Goal: Transaction & Acquisition: Book appointment/travel/reservation

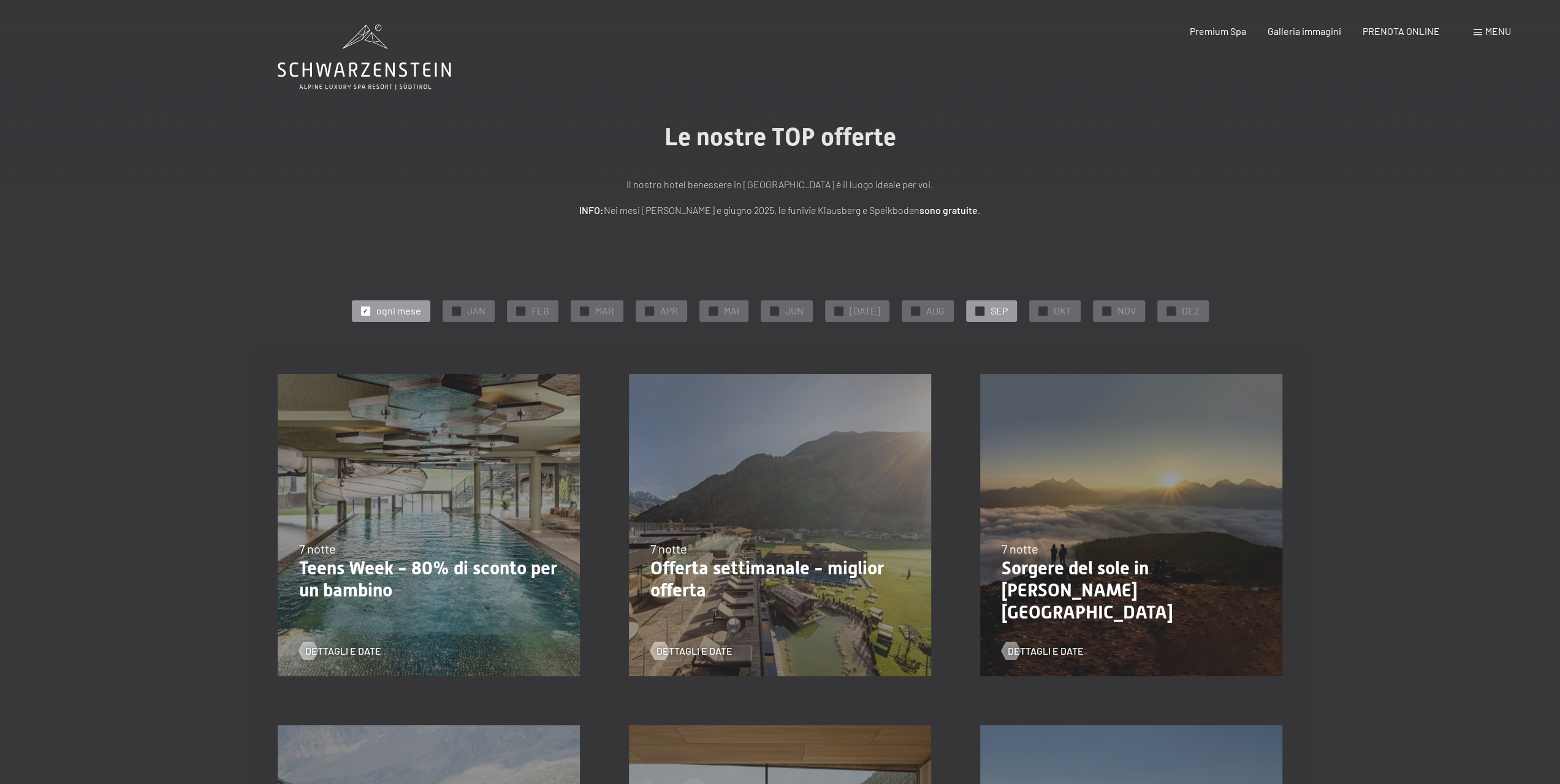
click at [991, 313] on span "SEP" at bounding box center [999, 311] width 17 height 14
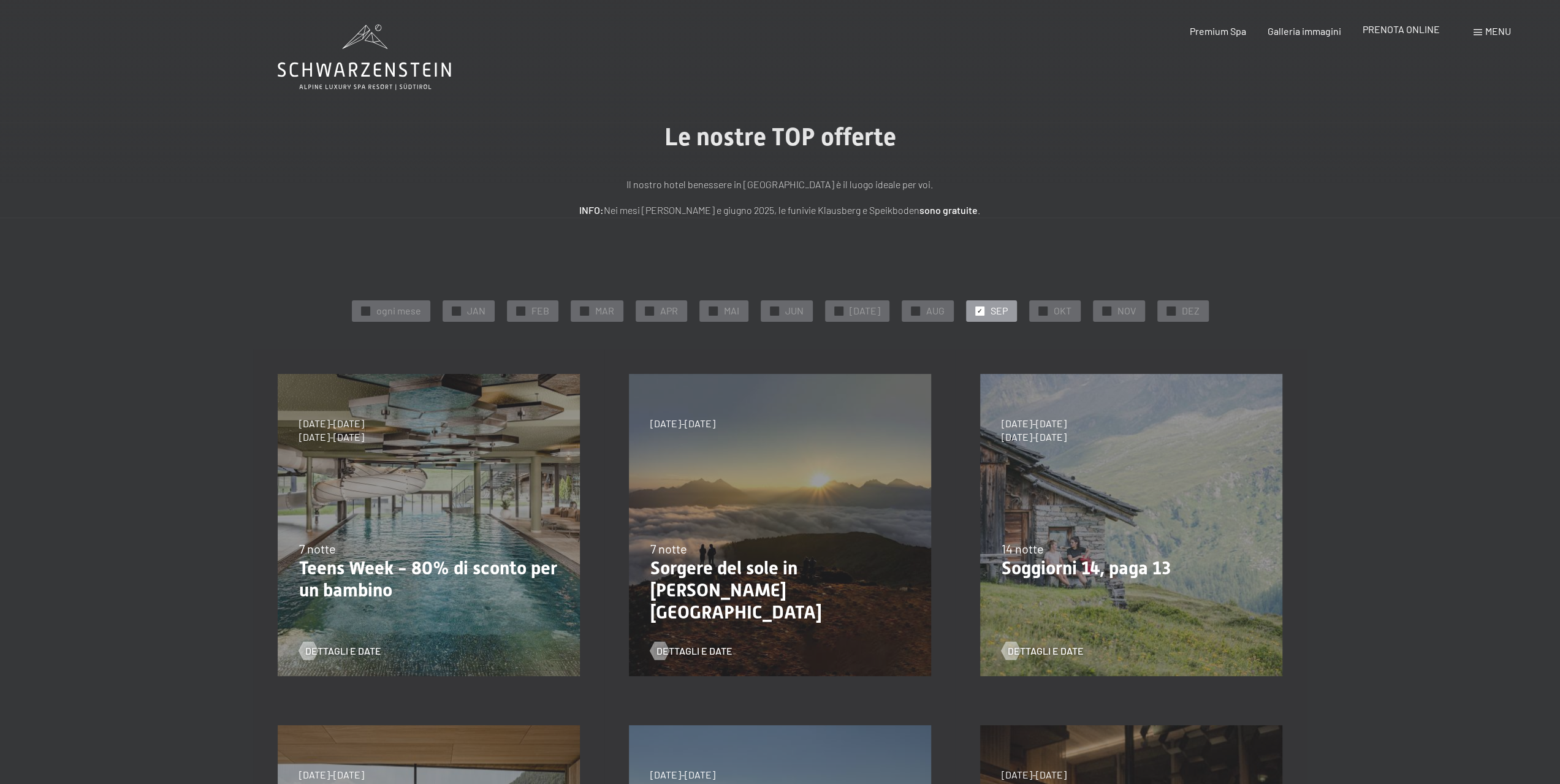
click at [1409, 29] on span "PRENOTA ONLINE" at bounding box center [1401, 29] width 77 height 12
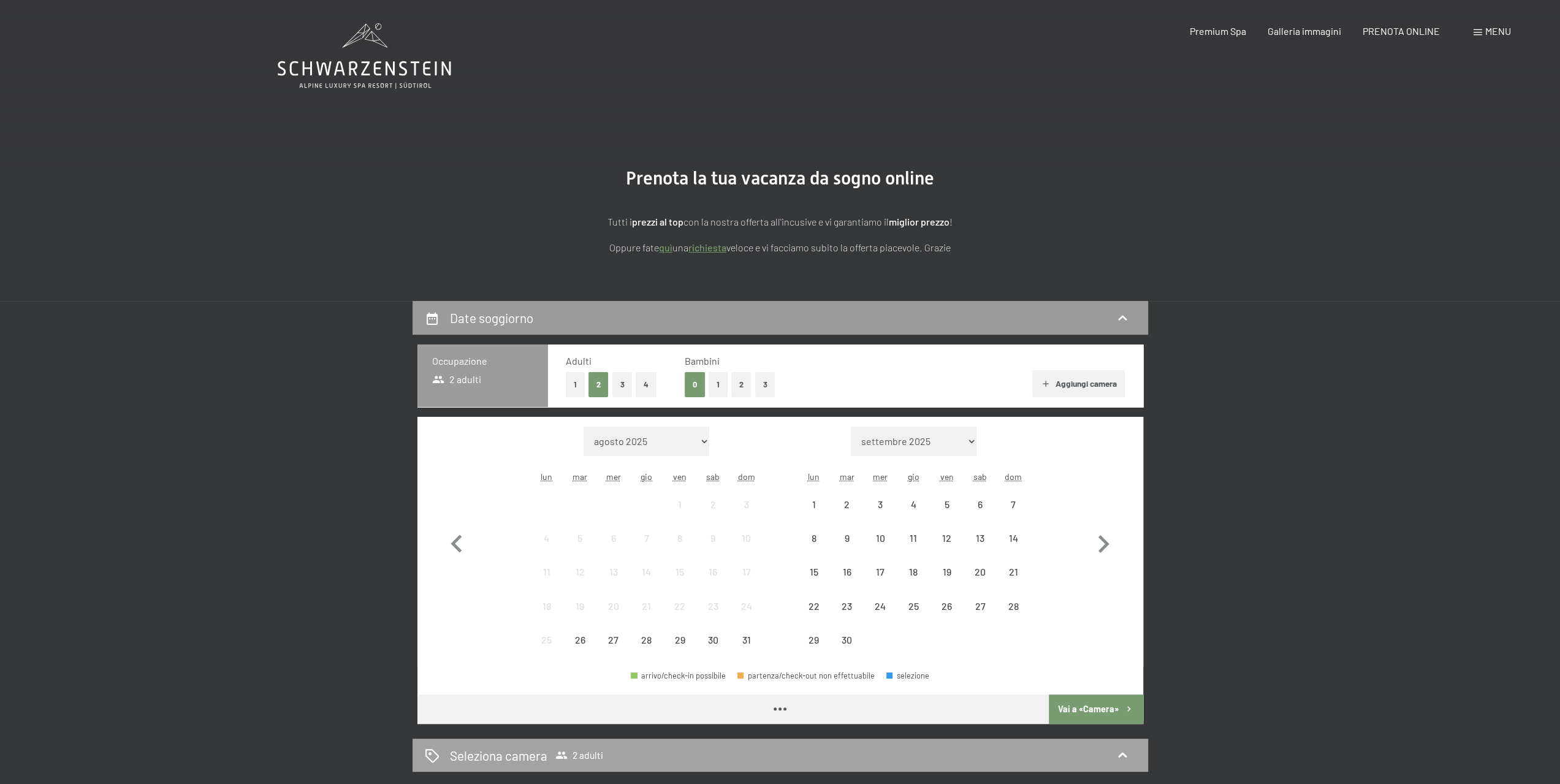
scroll to position [245, 0]
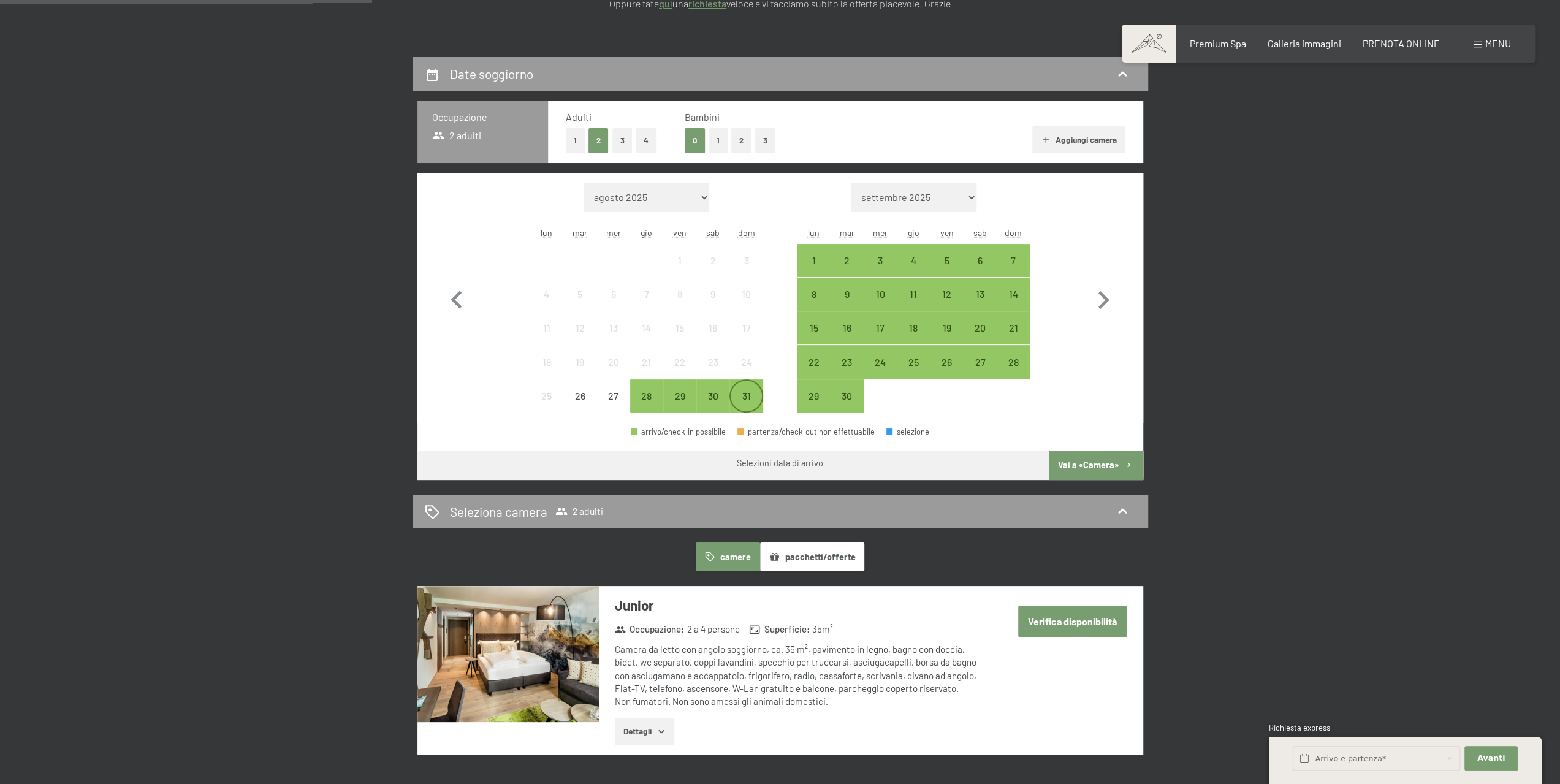
click at [747, 394] on div "31" at bounding box center [745, 406] width 30 height 30
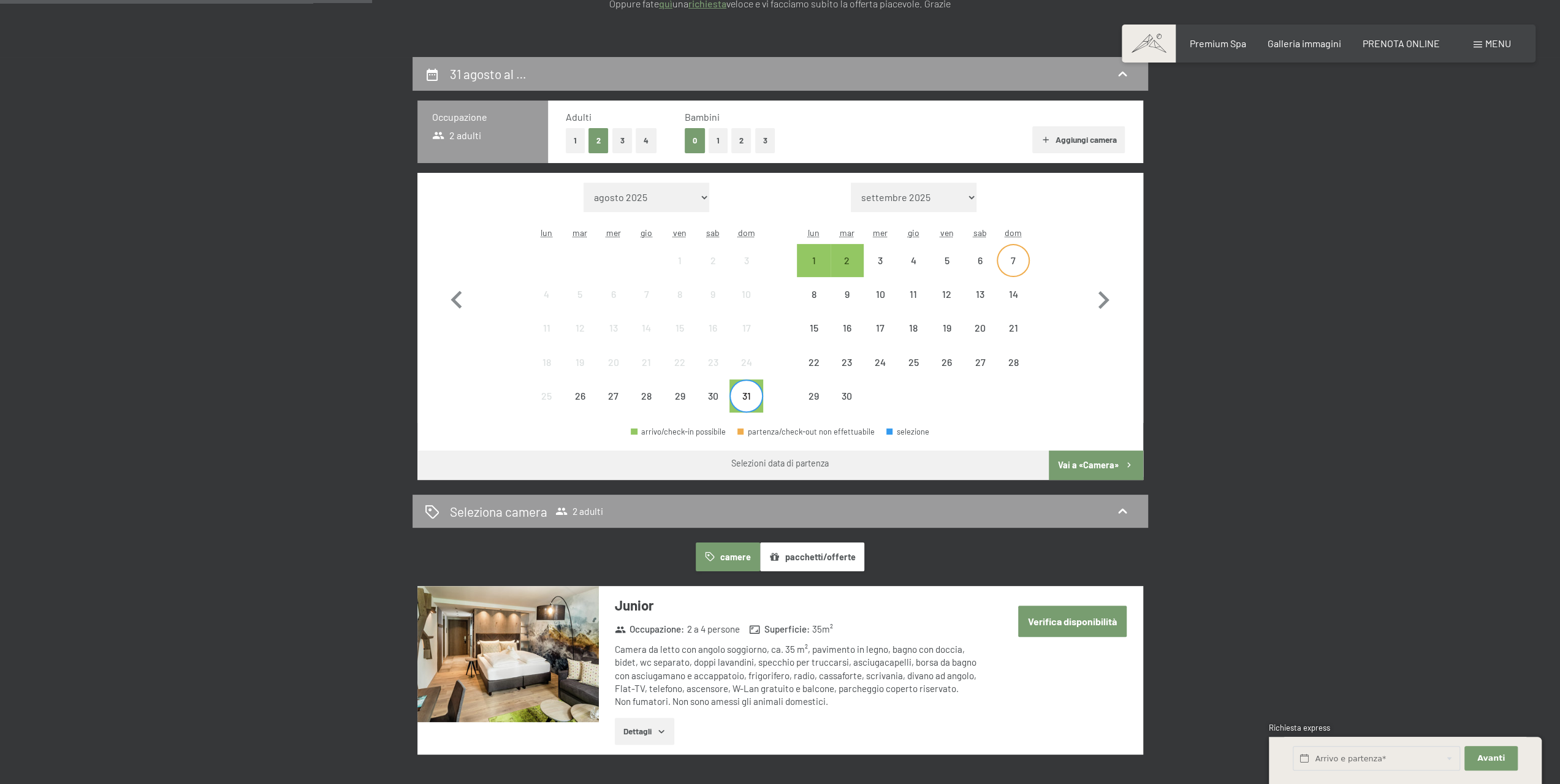
click at [1016, 262] on div "7" at bounding box center [1012, 271] width 30 height 30
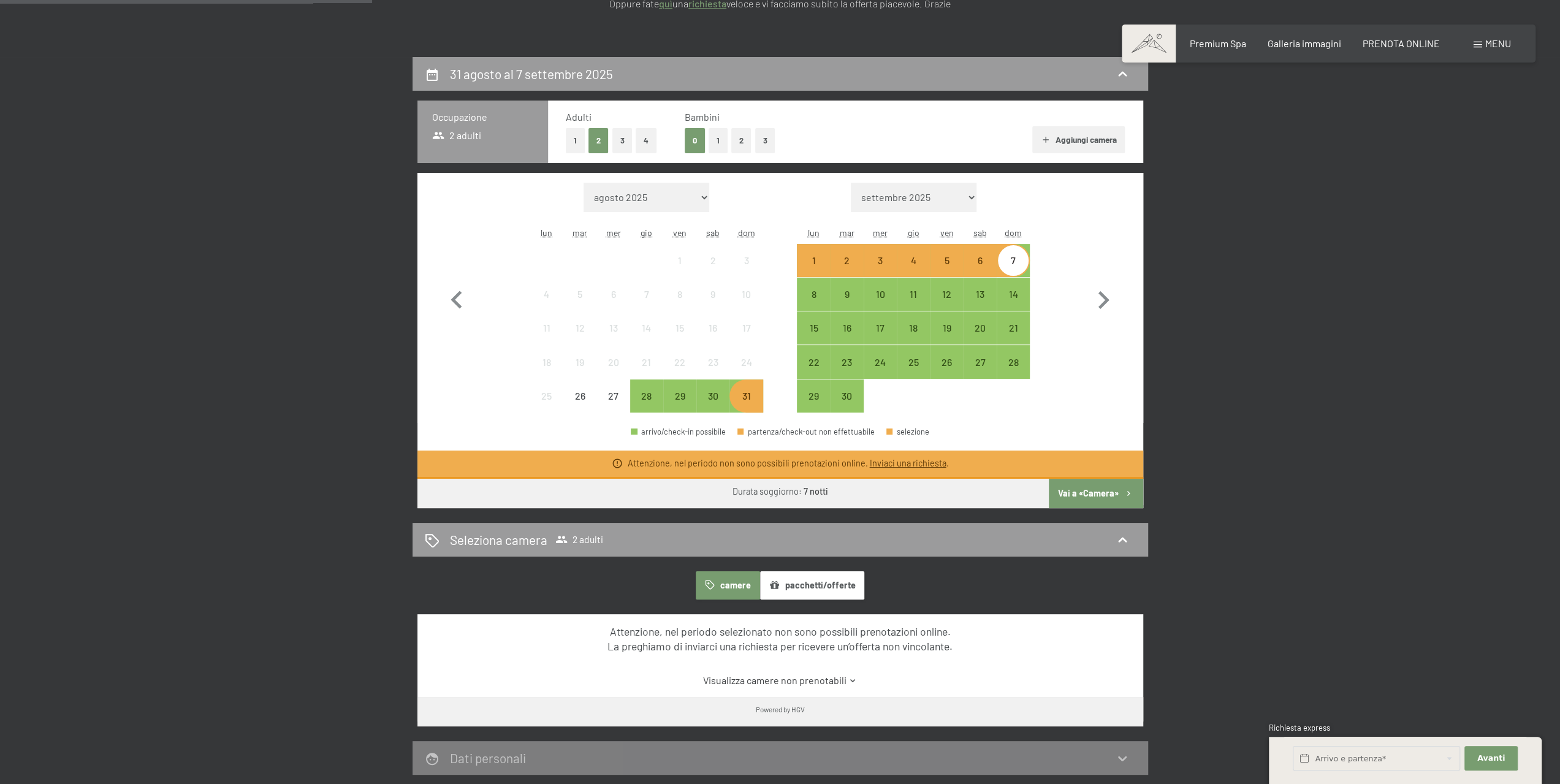
click at [848, 580] on button "pacchetti/offerte" at bounding box center [811, 585] width 104 height 28
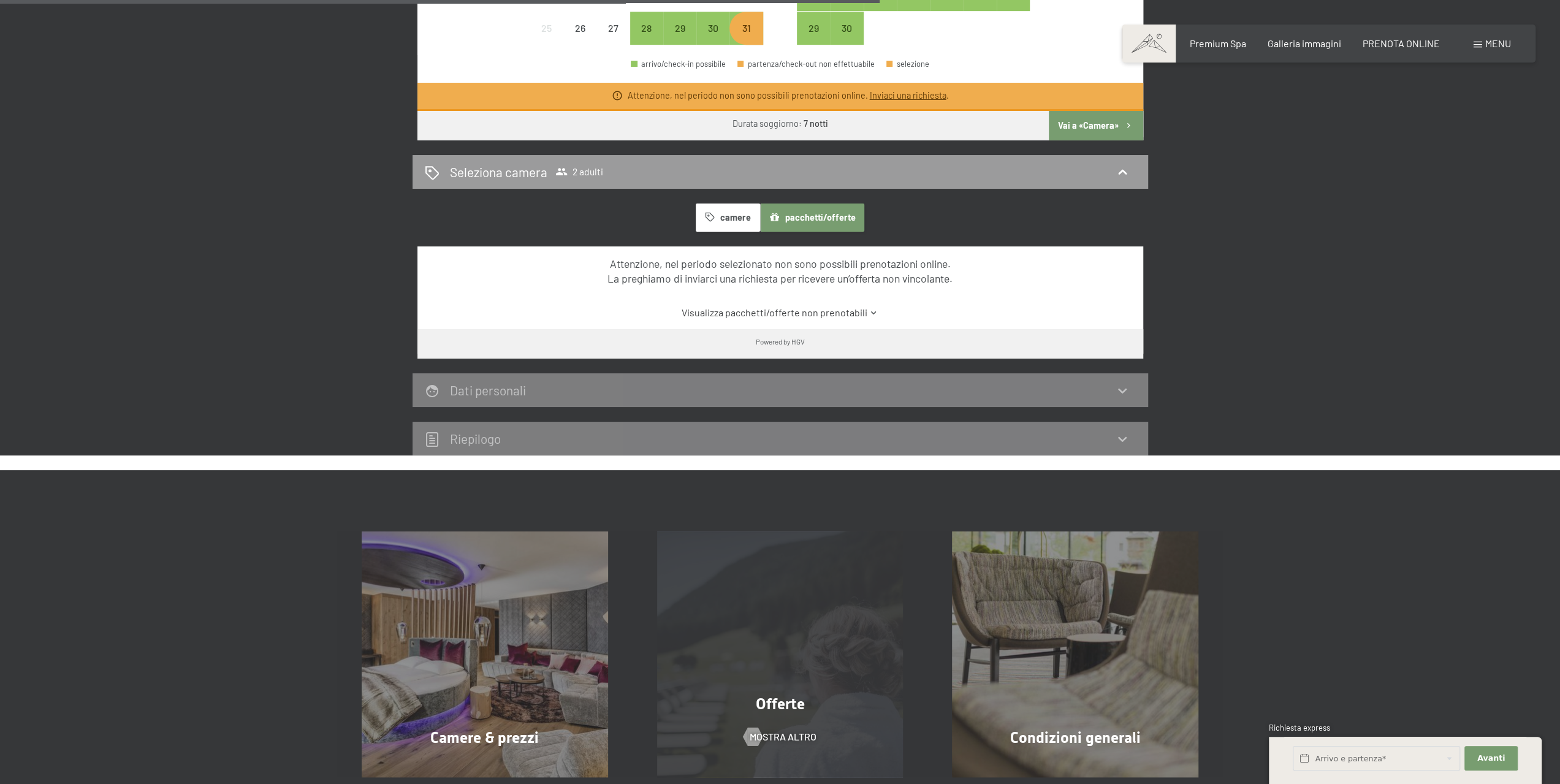
scroll to position [858, 0]
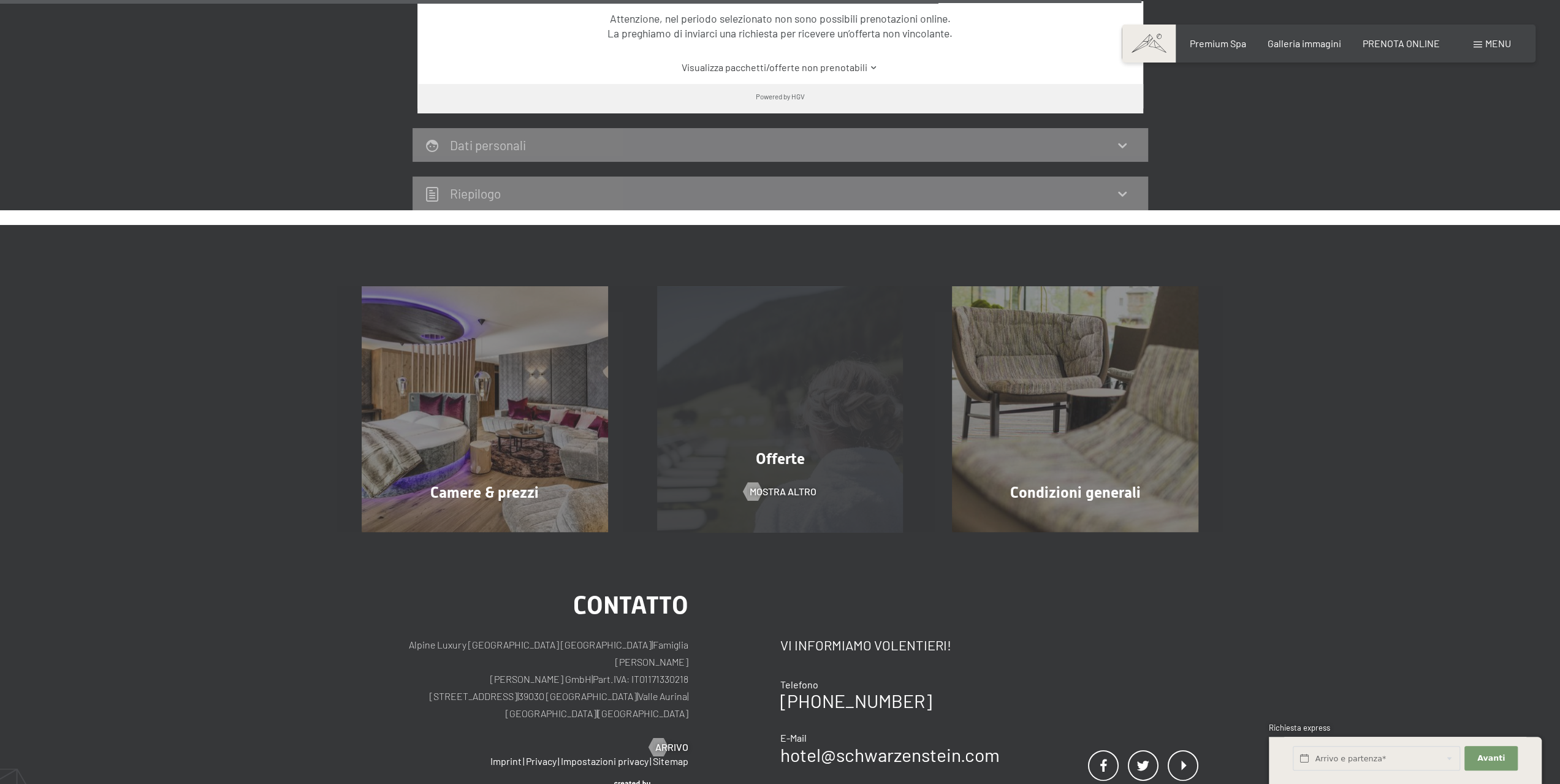
click at [817, 451] on div "Offerte" at bounding box center [780, 459] width 296 height 21
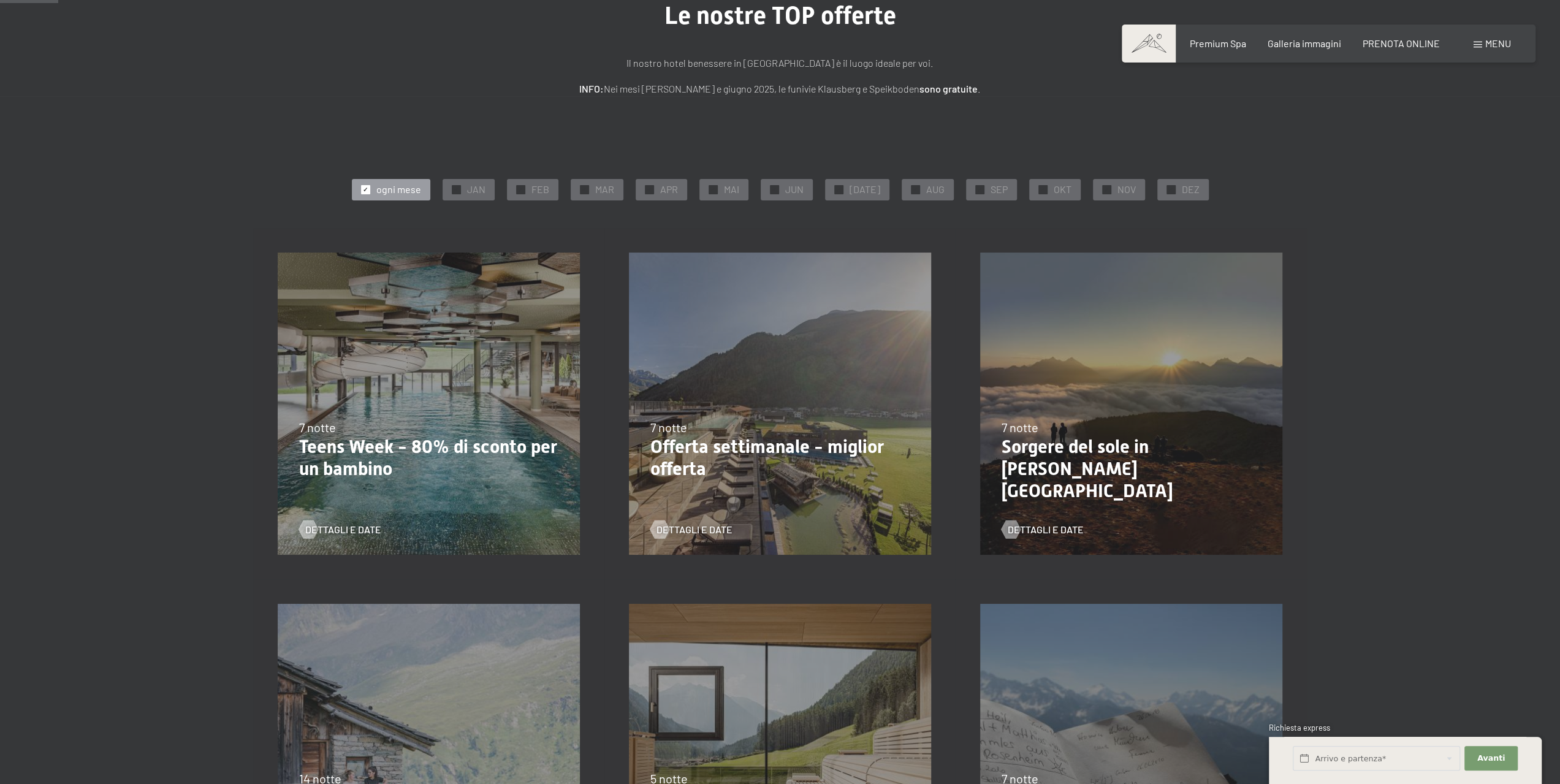
scroll to position [123, 0]
click at [791, 418] on div "7 notte" at bounding box center [780, 426] width 259 height 17
click at [694, 528] on span "Dettagli e Date" at bounding box center [707, 528] width 76 height 14
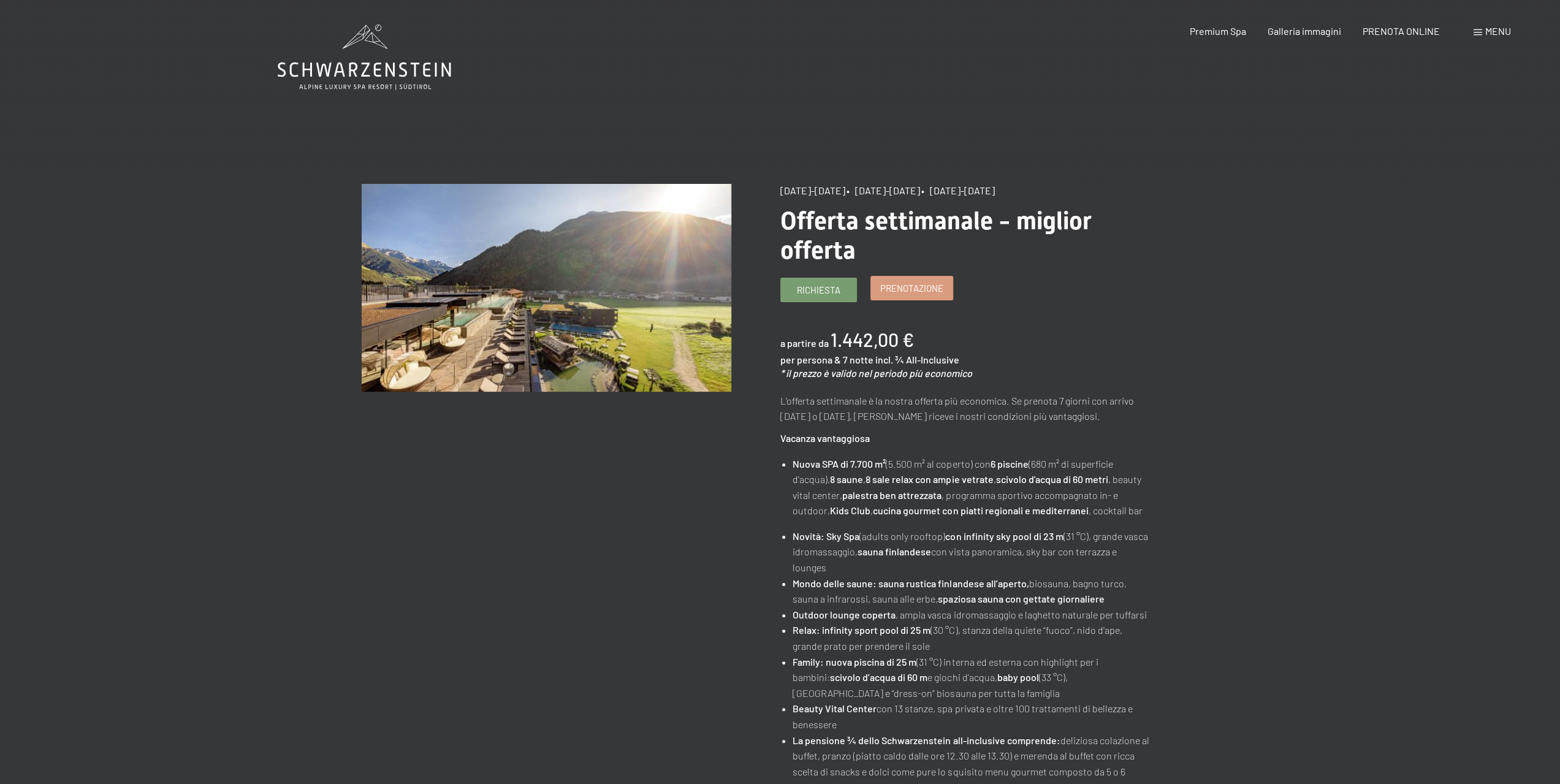
click at [934, 289] on span "Prenotazione" at bounding box center [911, 288] width 63 height 13
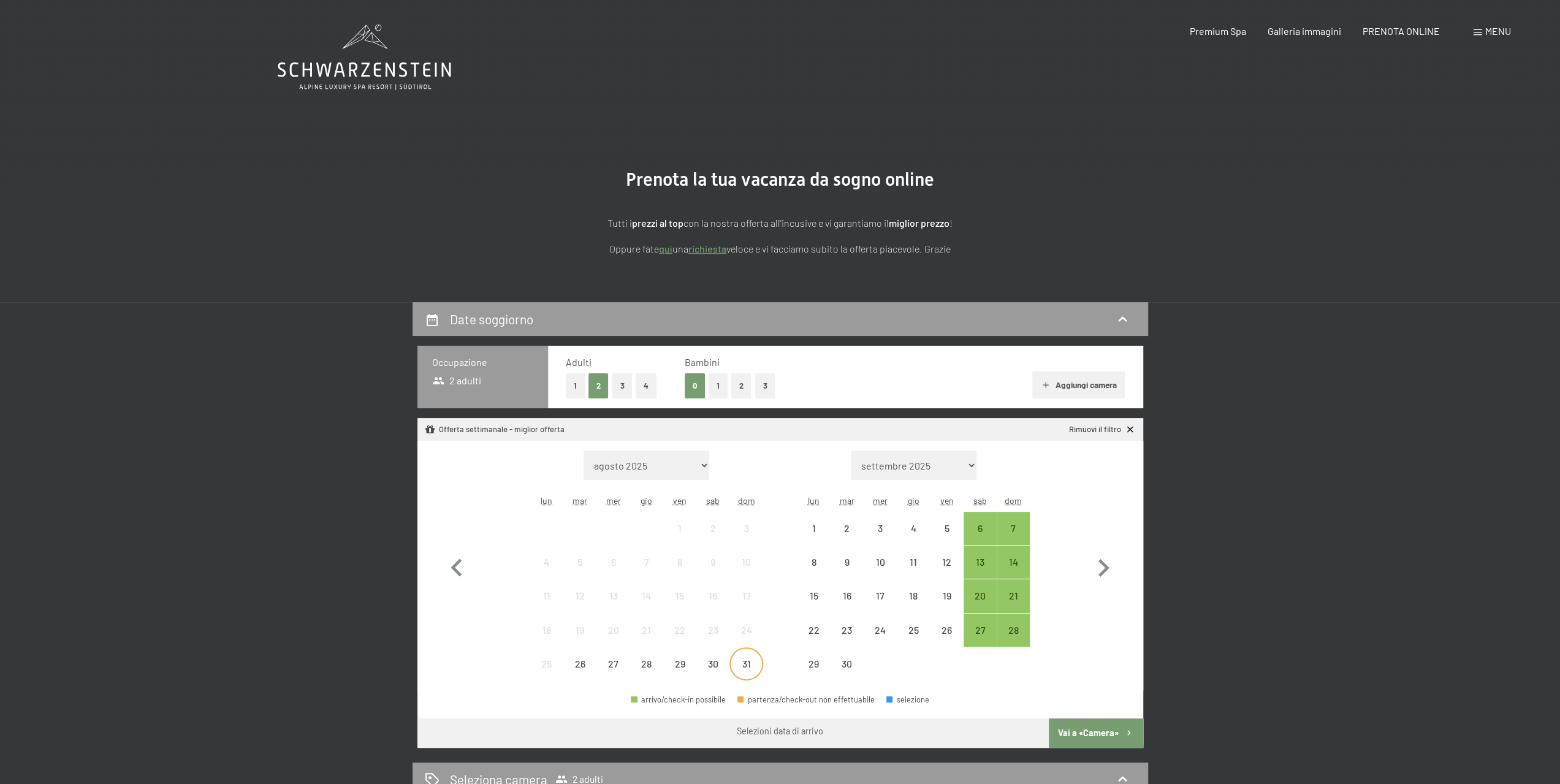
click at [749, 659] on div "31" at bounding box center [745, 674] width 30 height 30
click at [1017, 524] on div "7" at bounding box center [1012, 538] width 30 height 30
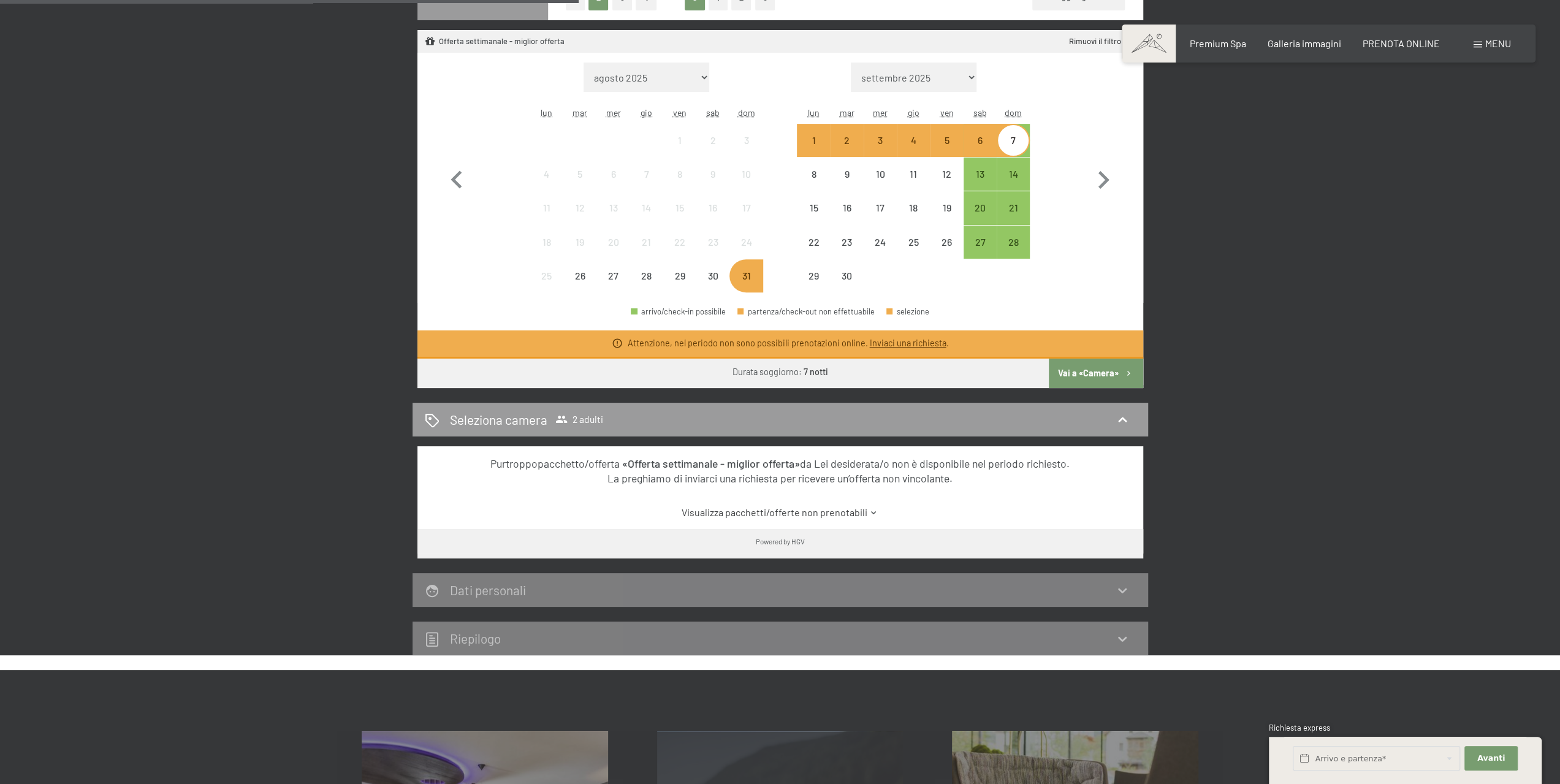
scroll to position [429, 0]
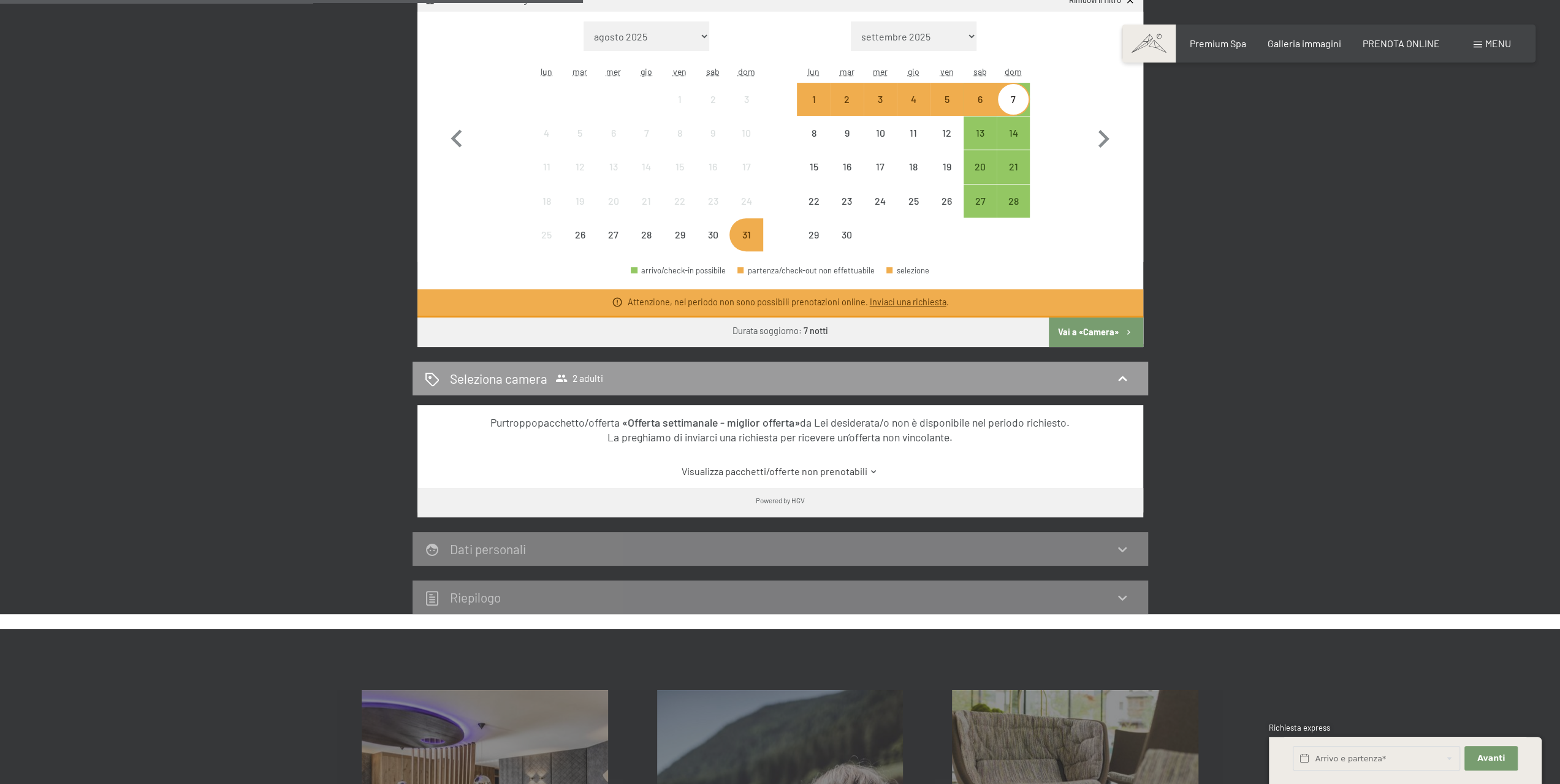
click at [1111, 332] on button "Vai a «Camera»" at bounding box center [1095, 332] width 94 height 29
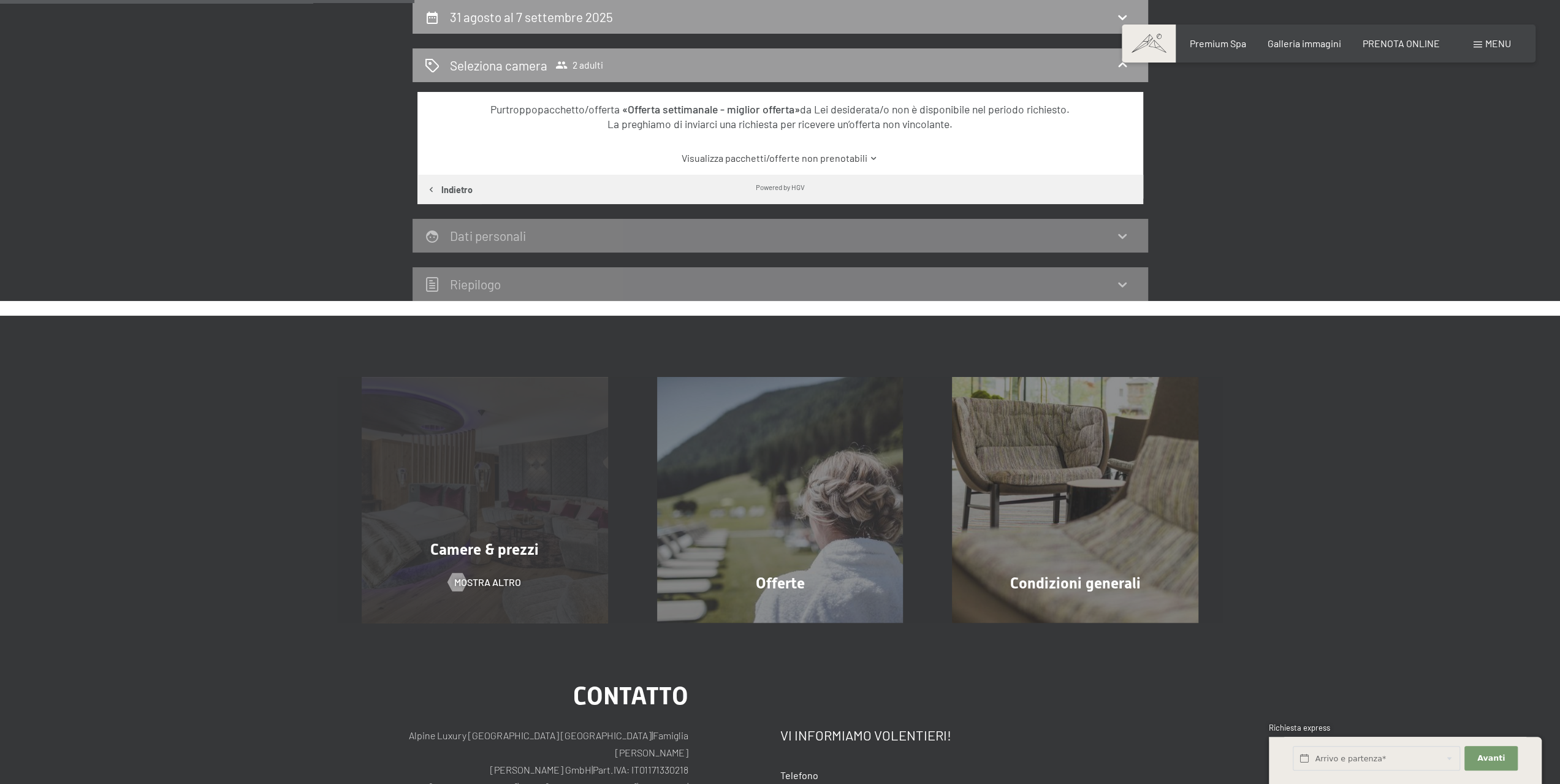
click at [490, 571] on div "Camere & prezzi mostra altro" at bounding box center [485, 500] width 296 height 246
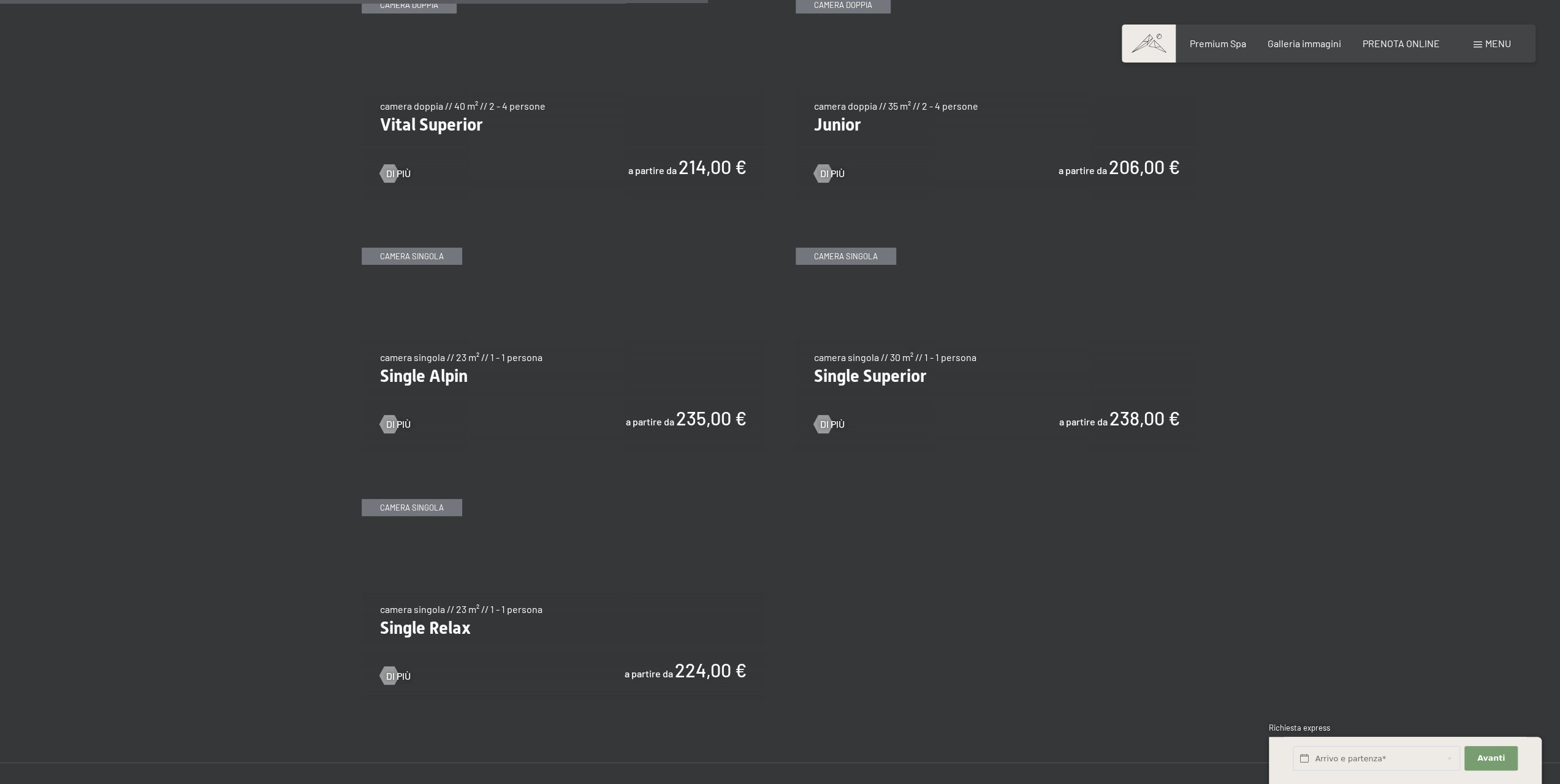
scroll to position [1654, 0]
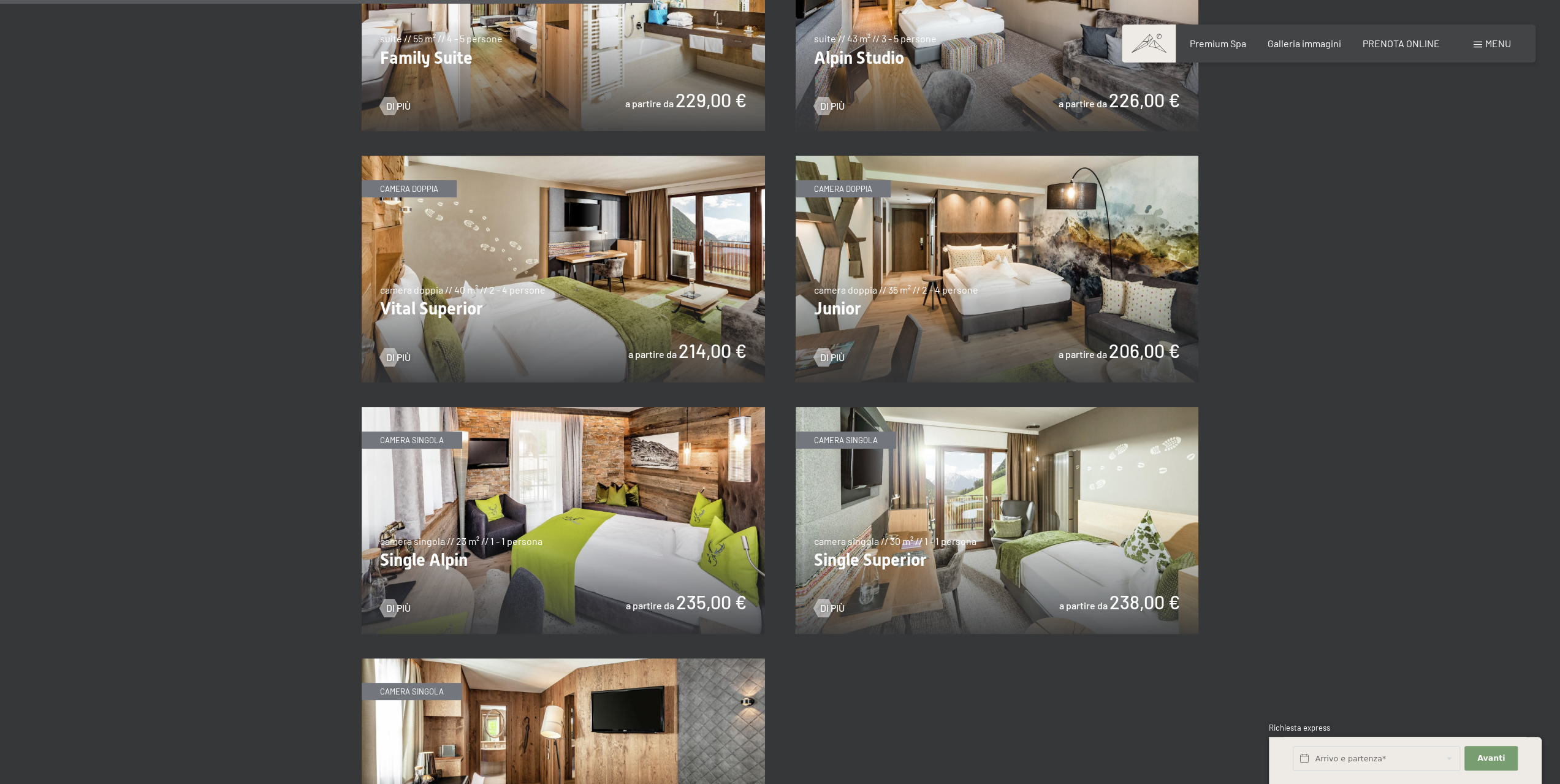
click at [1010, 253] on img at bounding box center [997, 269] width 403 height 226
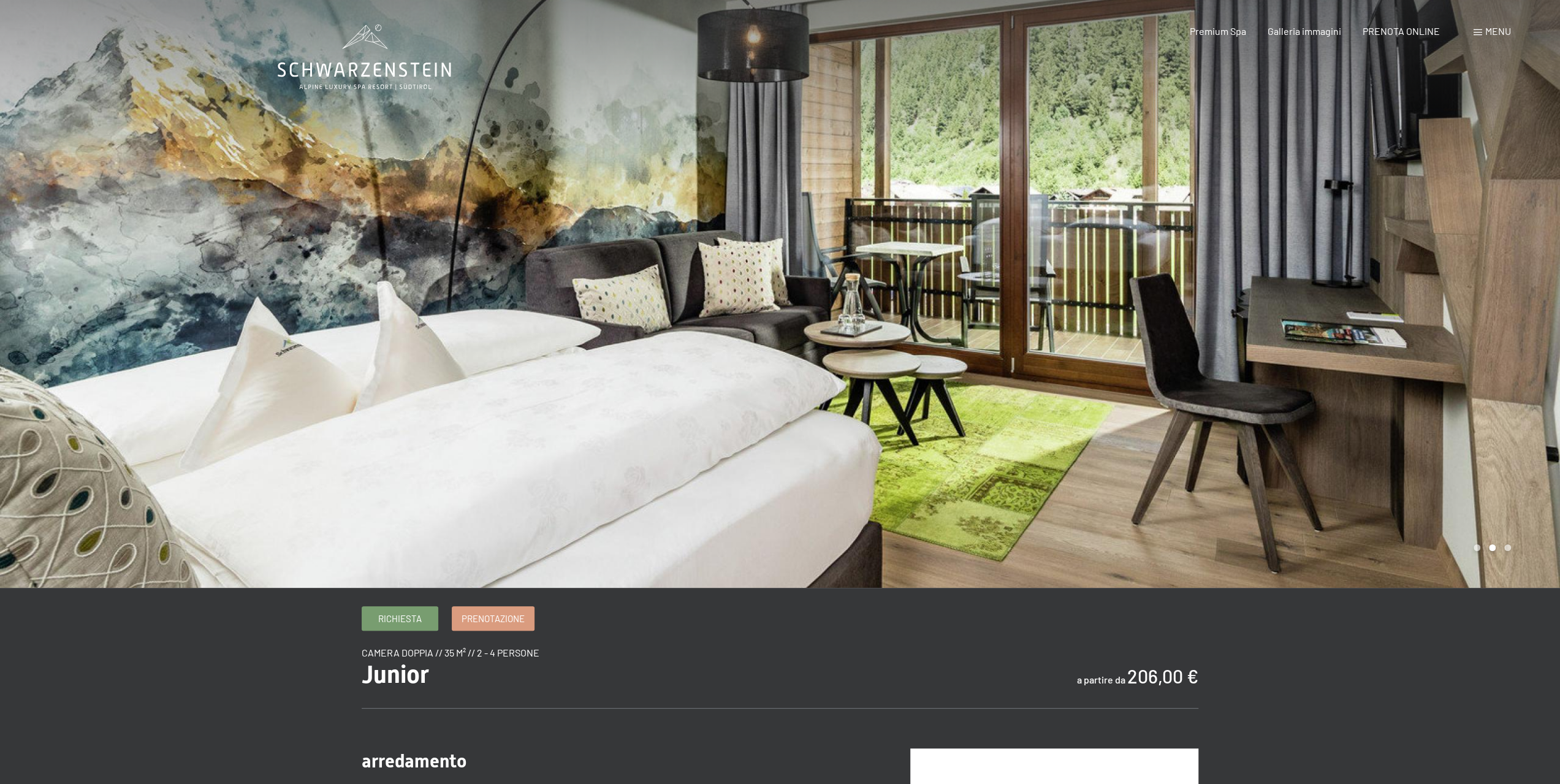
click at [1482, 31] on div "Menu" at bounding box center [1492, 31] width 37 height 14
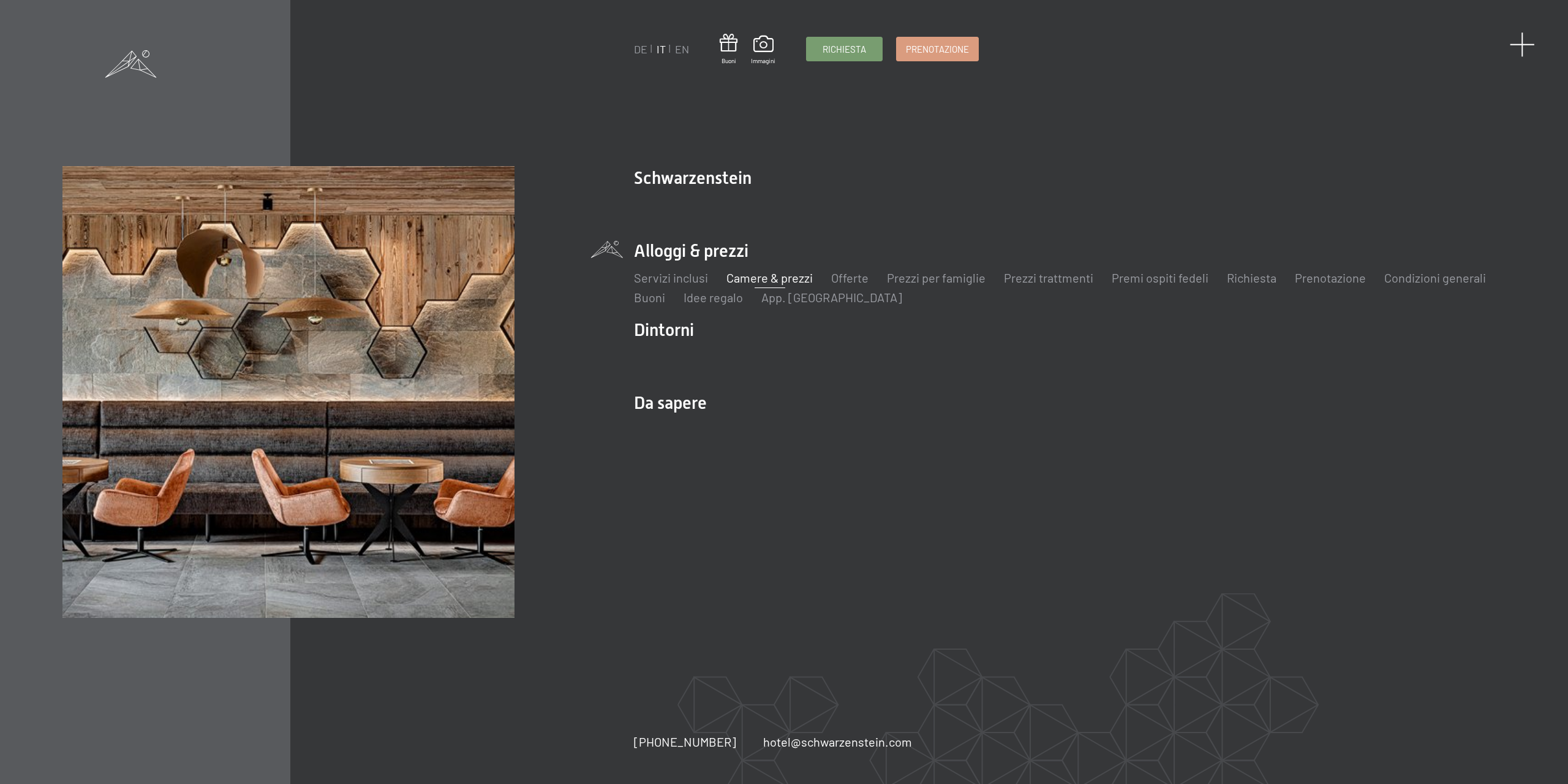
click at [1524, 46] on span at bounding box center [1523, 44] width 25 height 25
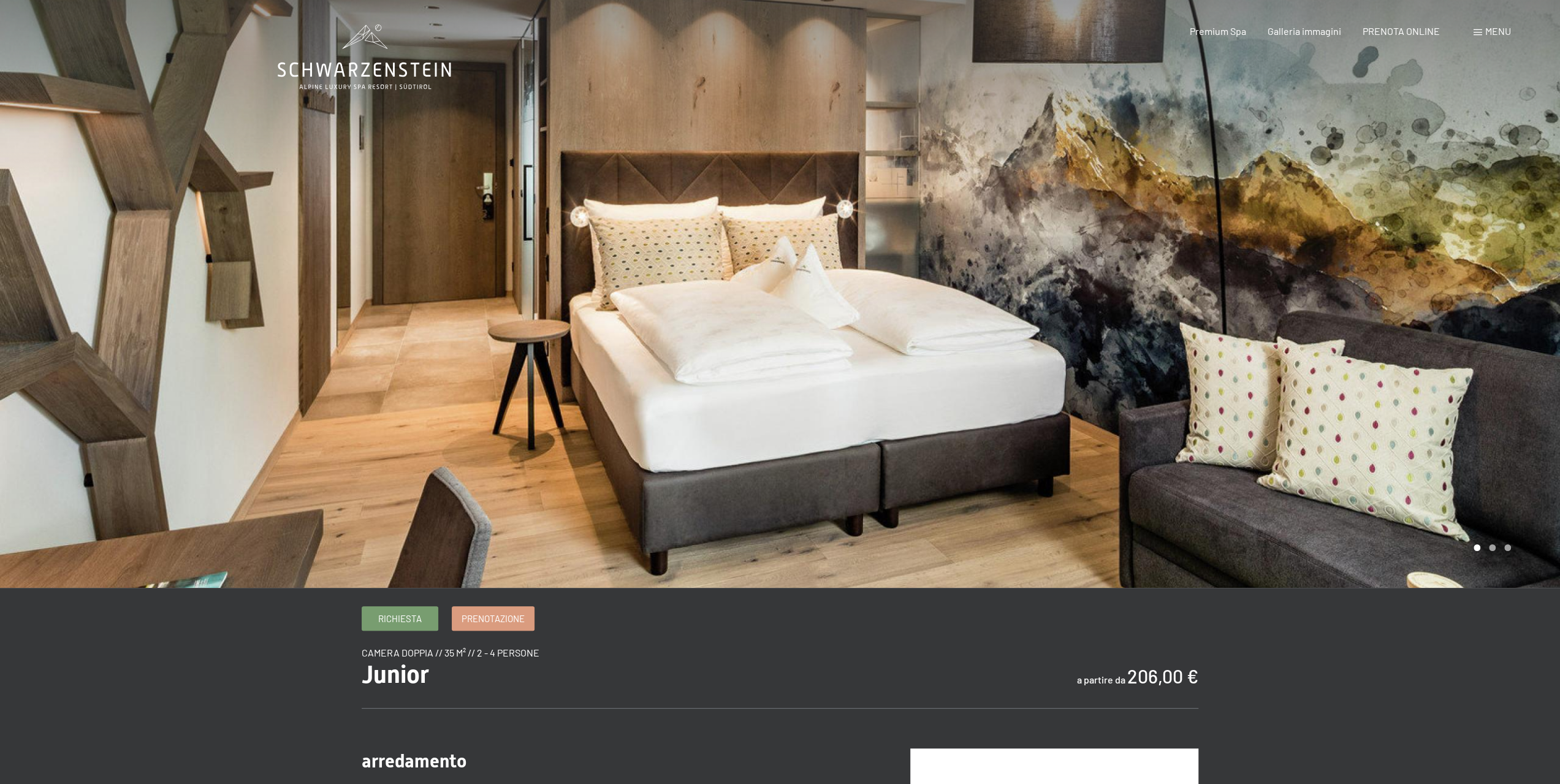
click at [381, 75] on icon at bounding box center [364, 70] width 174 height 15
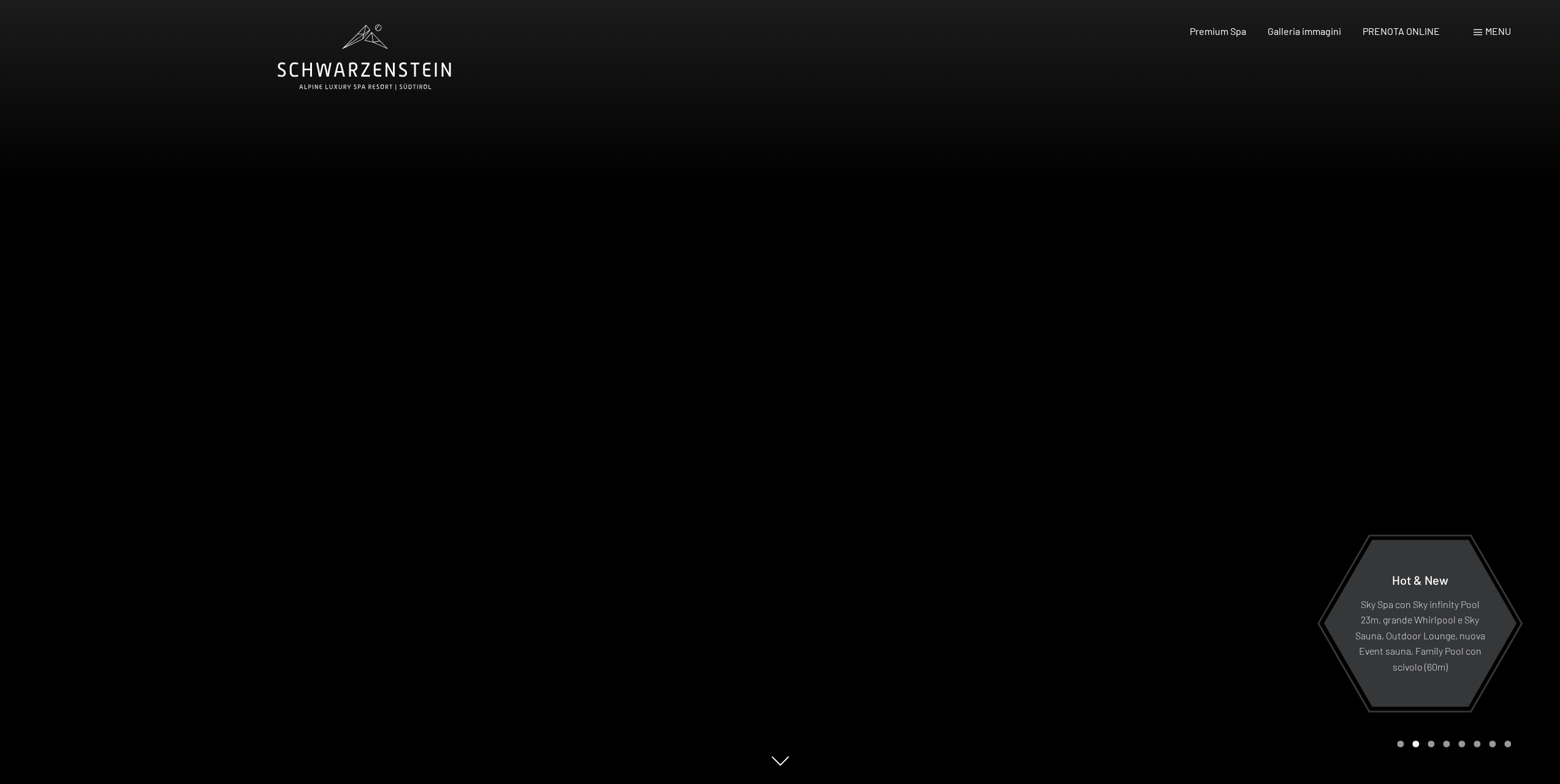
click at [1500, 407] on div at bounding box center [1170, 392] width 780 height 784
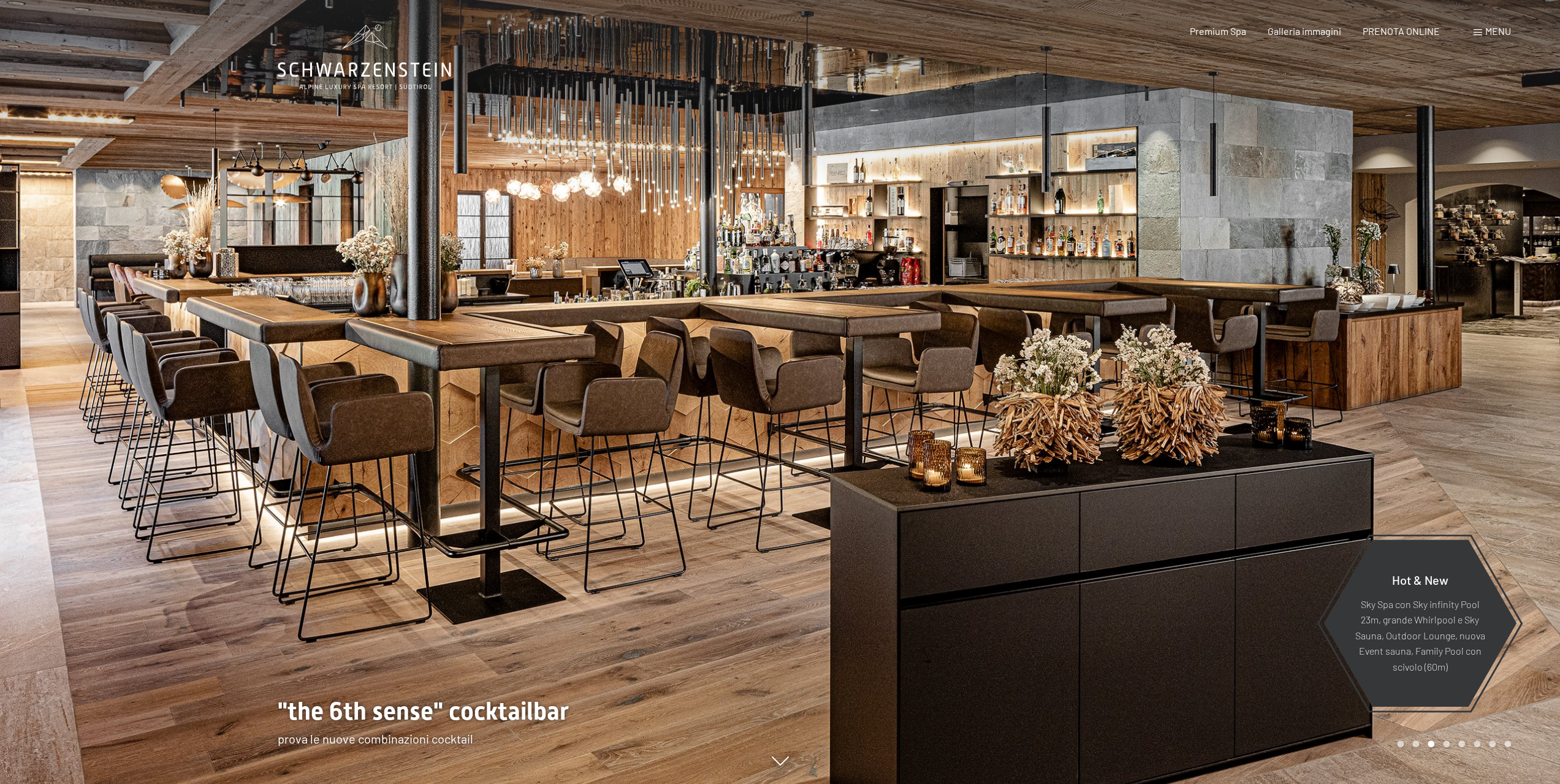
click at [1507, 401] on div at bounding box center [1170, 392] width 780 height 784
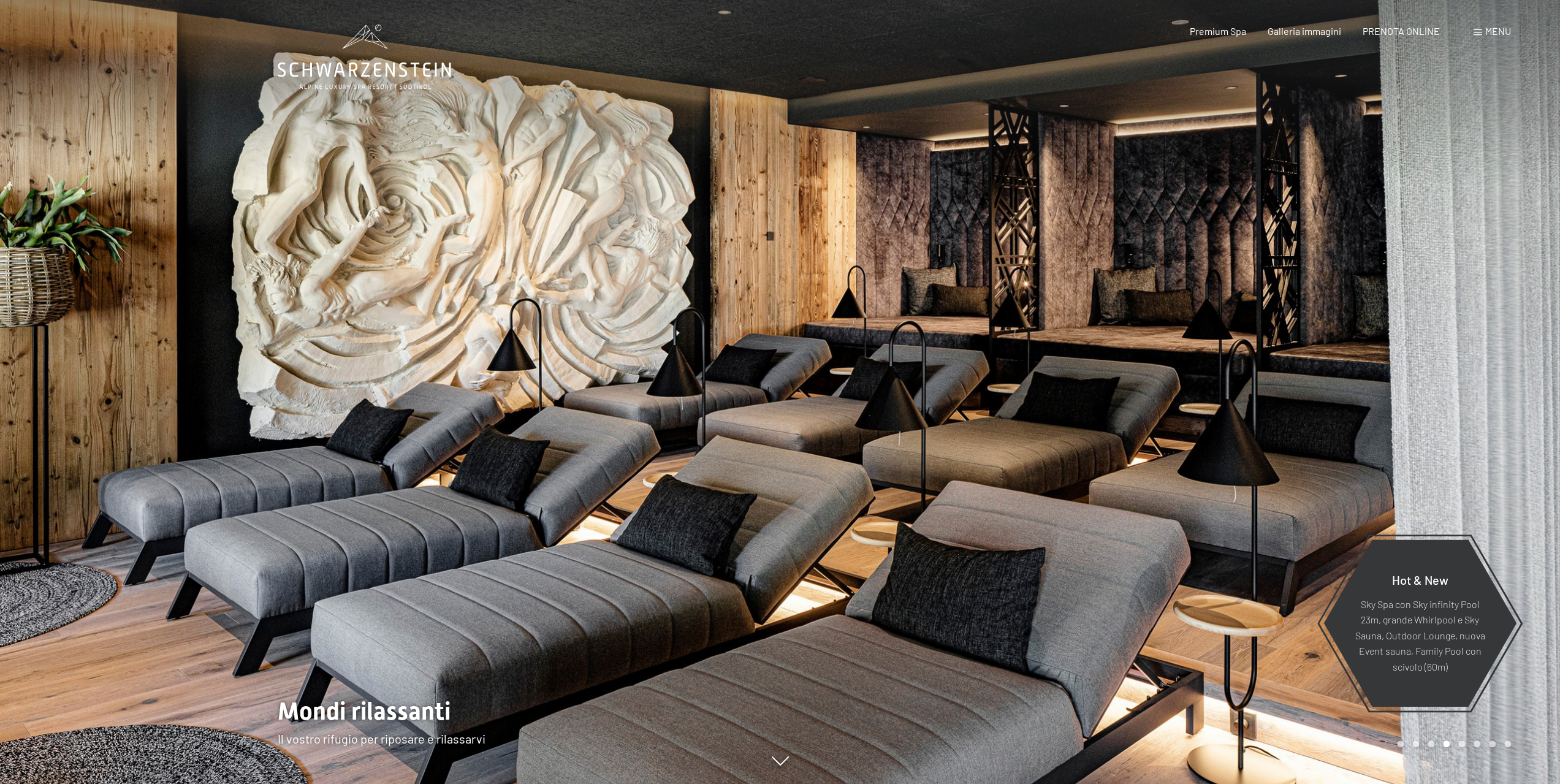
click at [1507, 401] on div at bounding box center [1170, 392] width 780 height 784
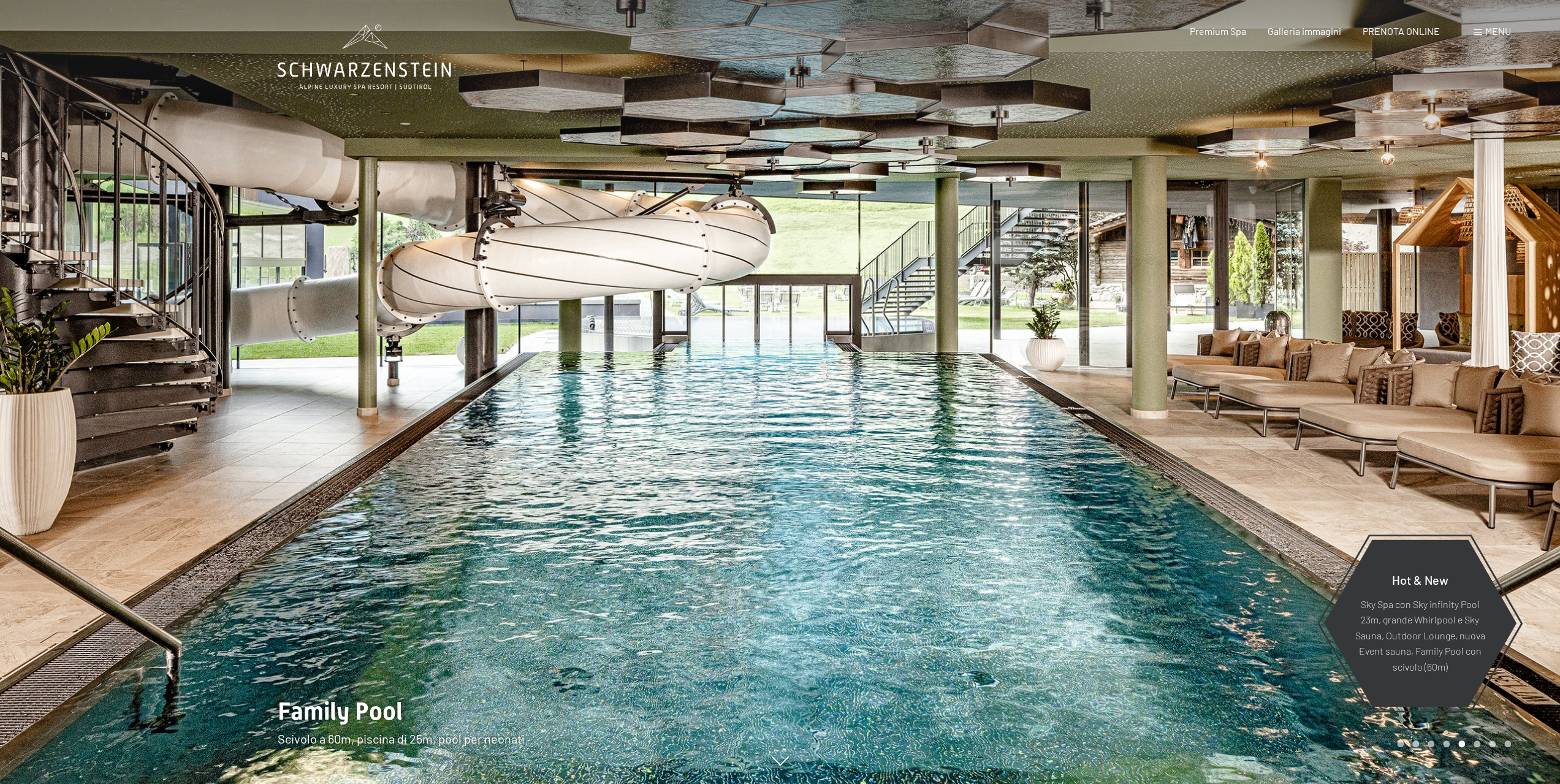
click at [1506, 404] on div at bounding box center [1170, 392] width 780 height 784
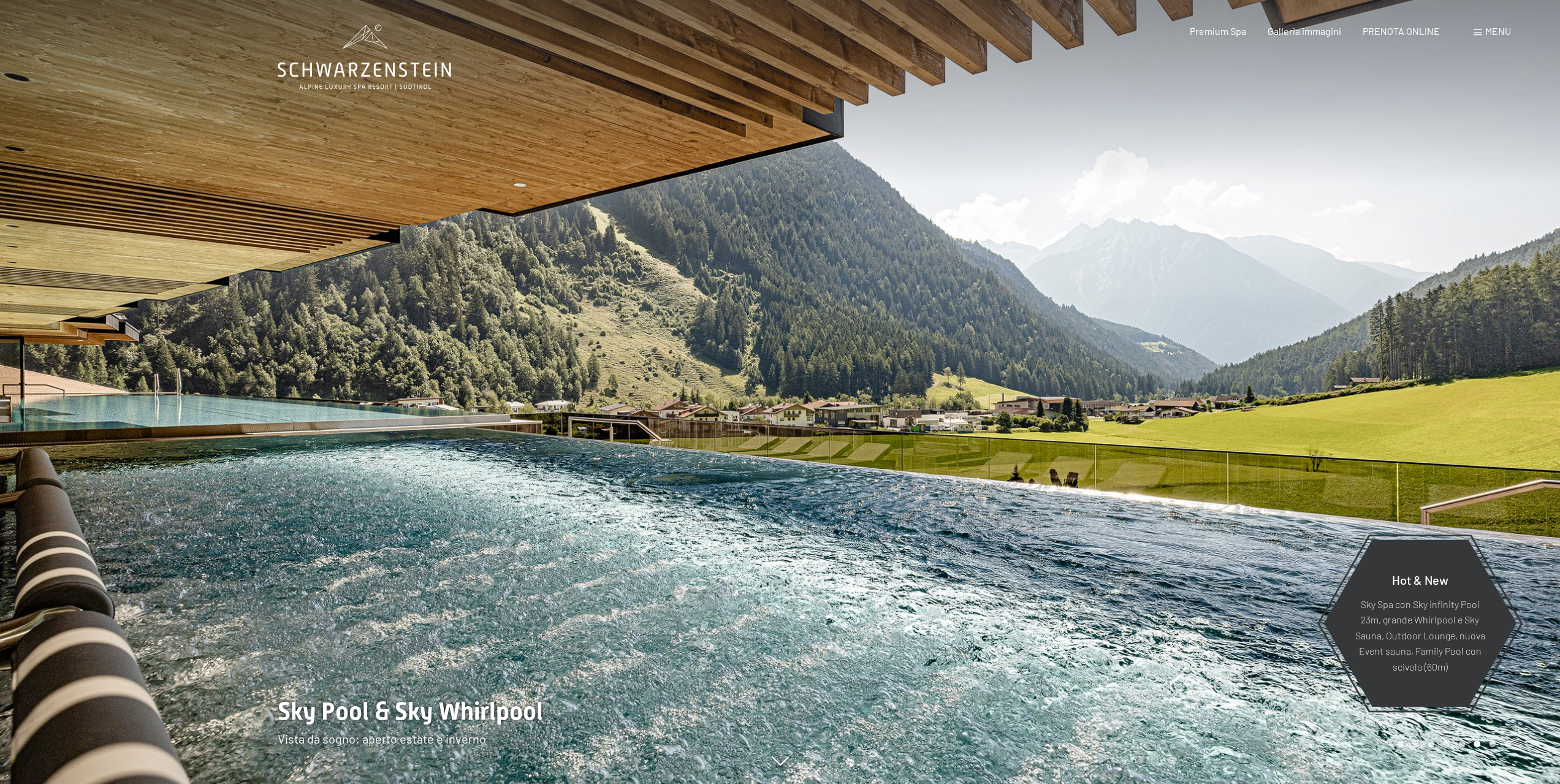
click at [1492, 30] on span "Menu" at bounding box center [1497, 30] width 26 height 12
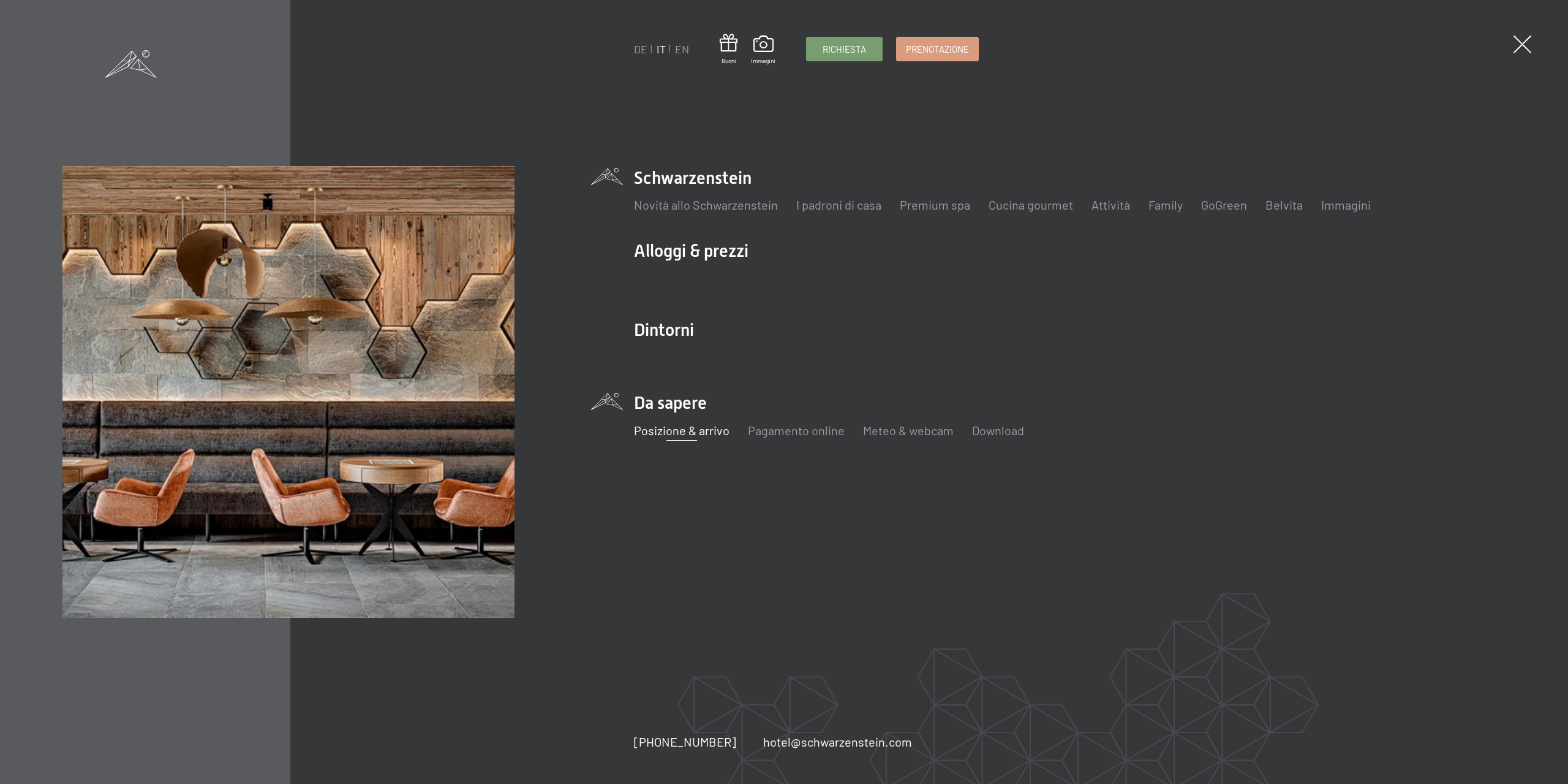
click at [672, 428] on link "Posizione & arrivo" at bounding box center [682, 431] width 96 height 15
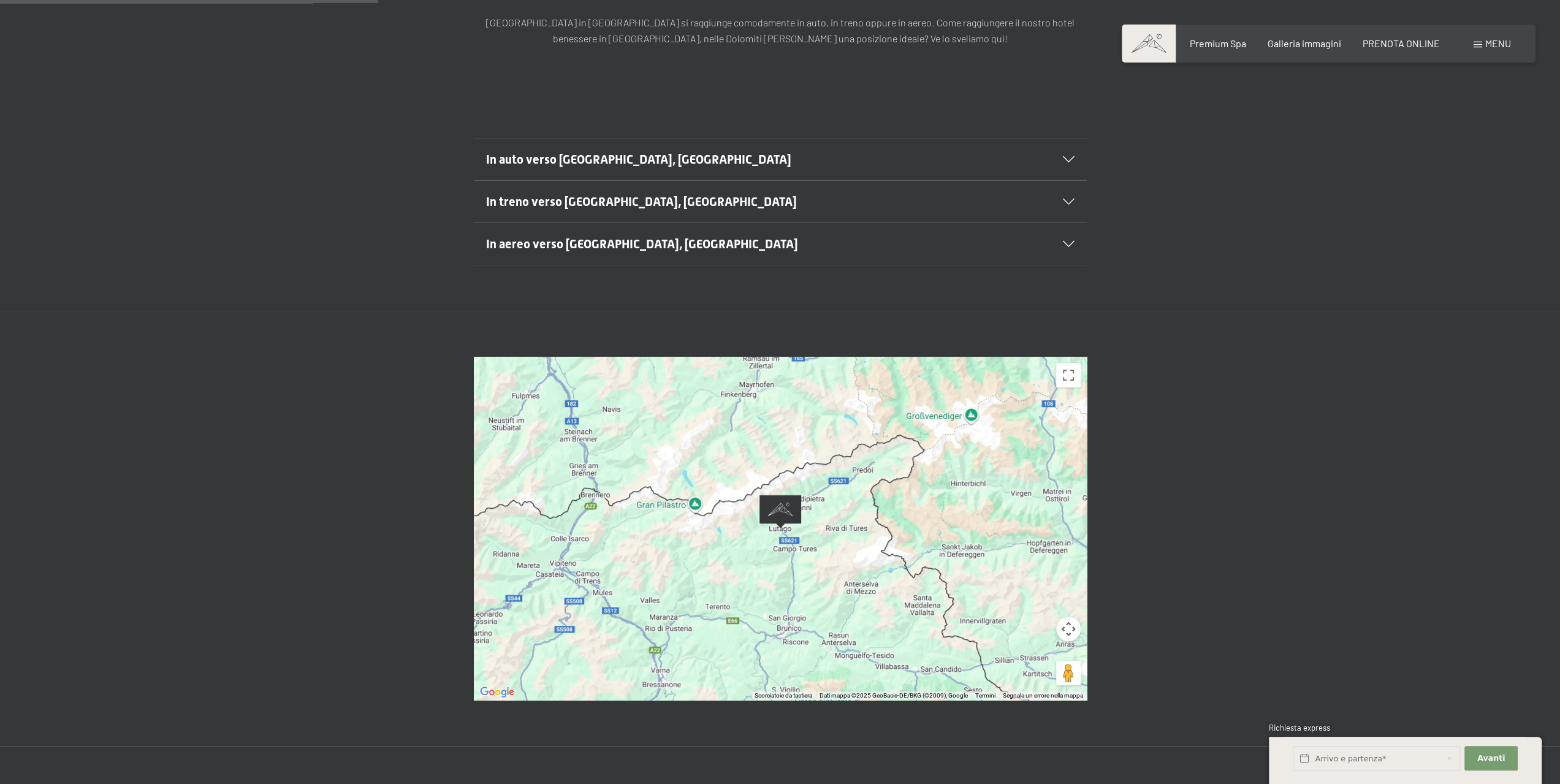
scroll to position [245, 0]
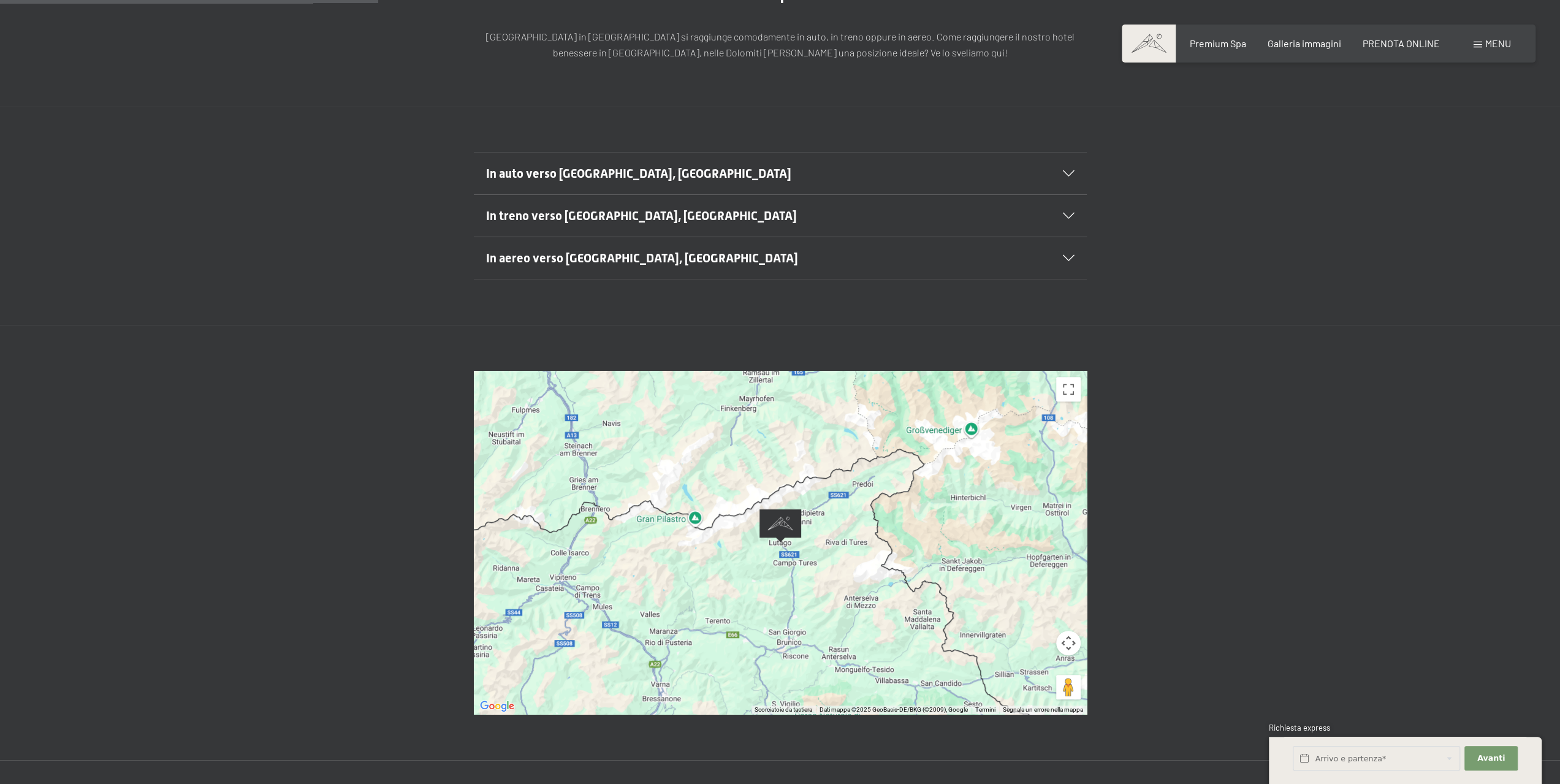
click at [810, 513] on div at bounding box center [780, 543] width 613 height 343
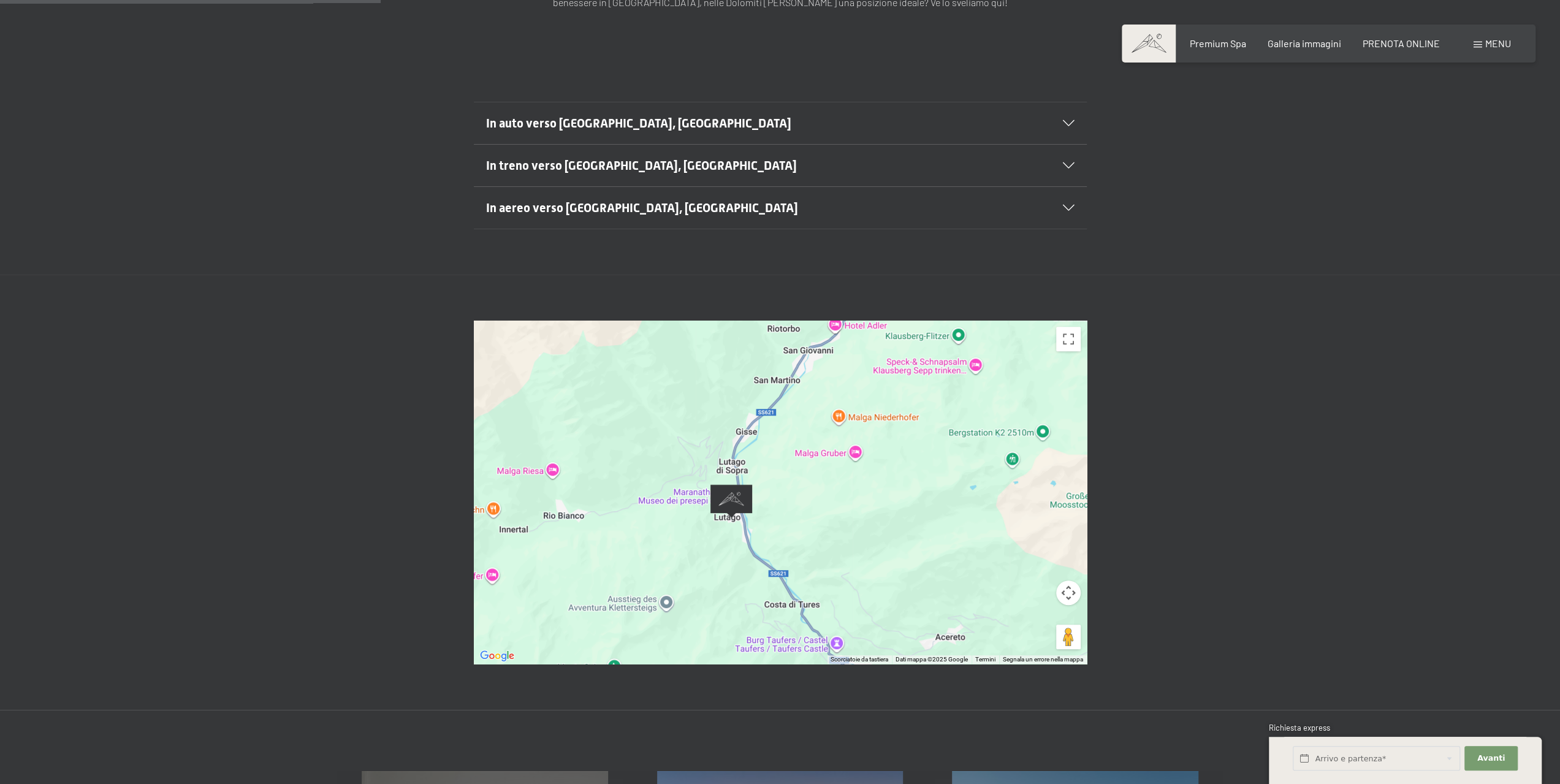
scroll to position [306, 0]
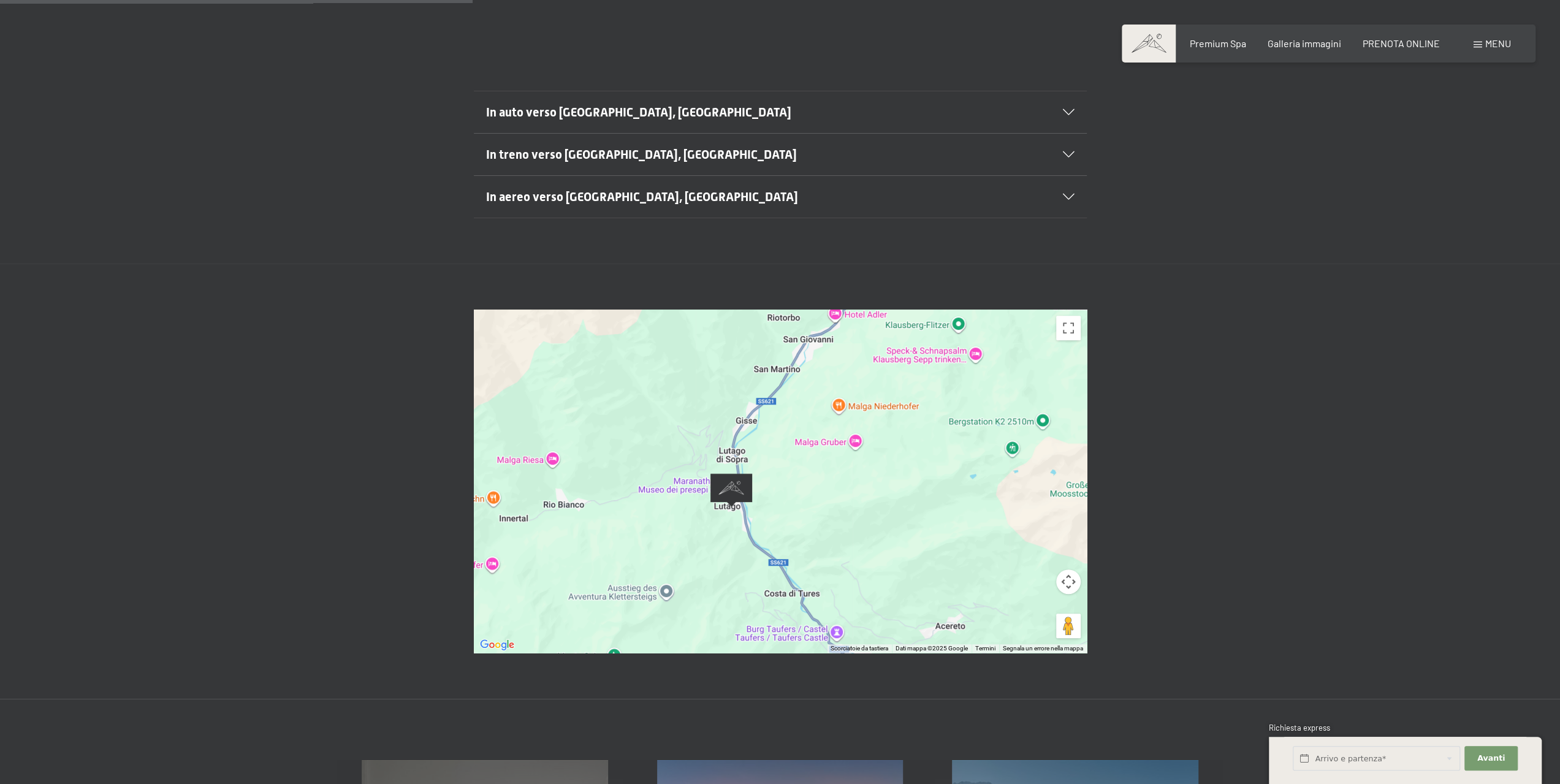
drag, startPoint x: 935, startPoint y: 429, endPoint x: 856, endPoint y: 566, distance: 158.1
click at [853, 567] on div at bounding box center [780, 481] width 613 height 343
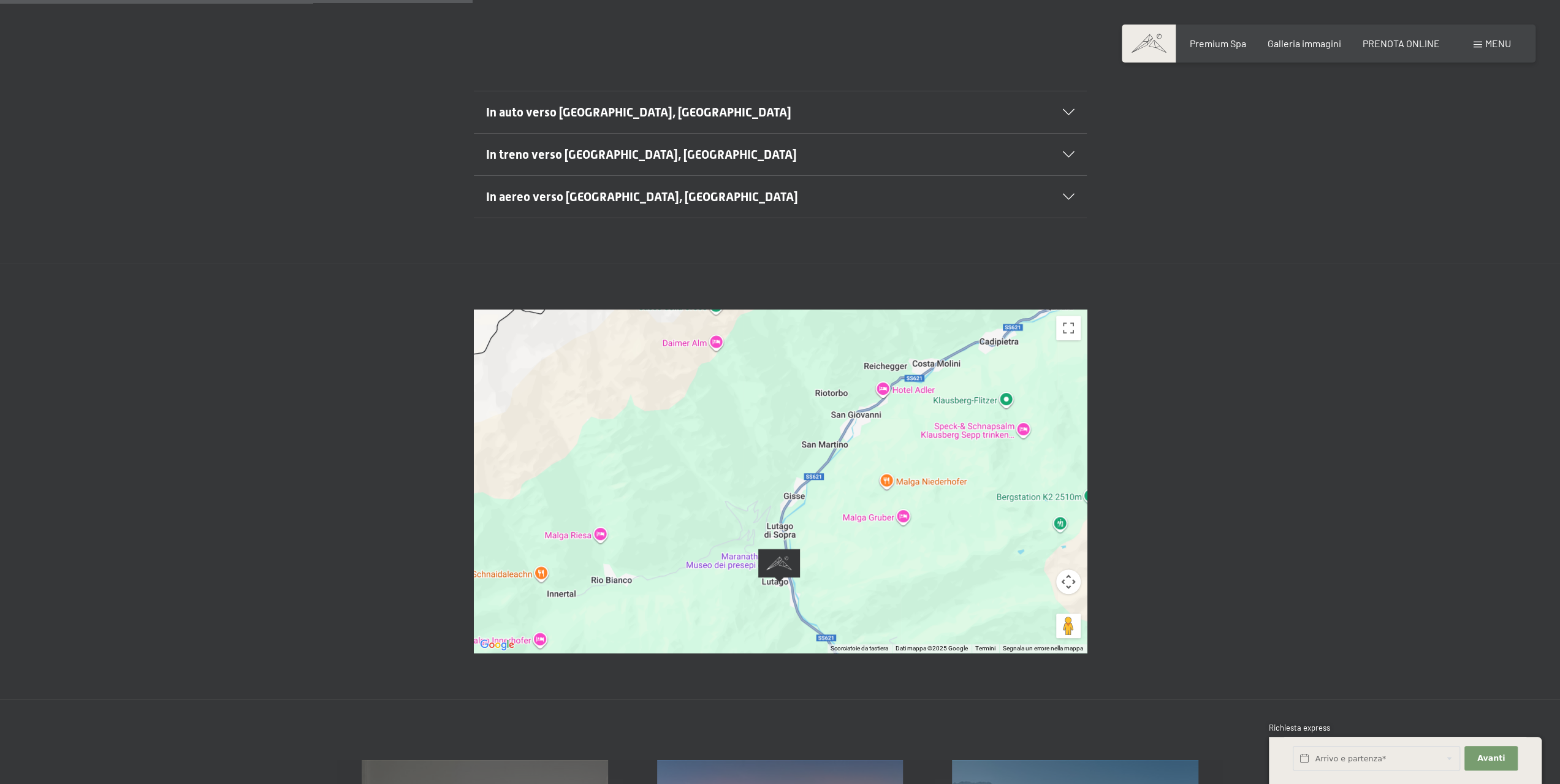
drag, startPoint x: 833, startPoint y: 529, endPoint x: 885, endPoint y: 602, distance: 89.6
click at [886, 612] on div at bounding box center [780, 481] width 613 height 343
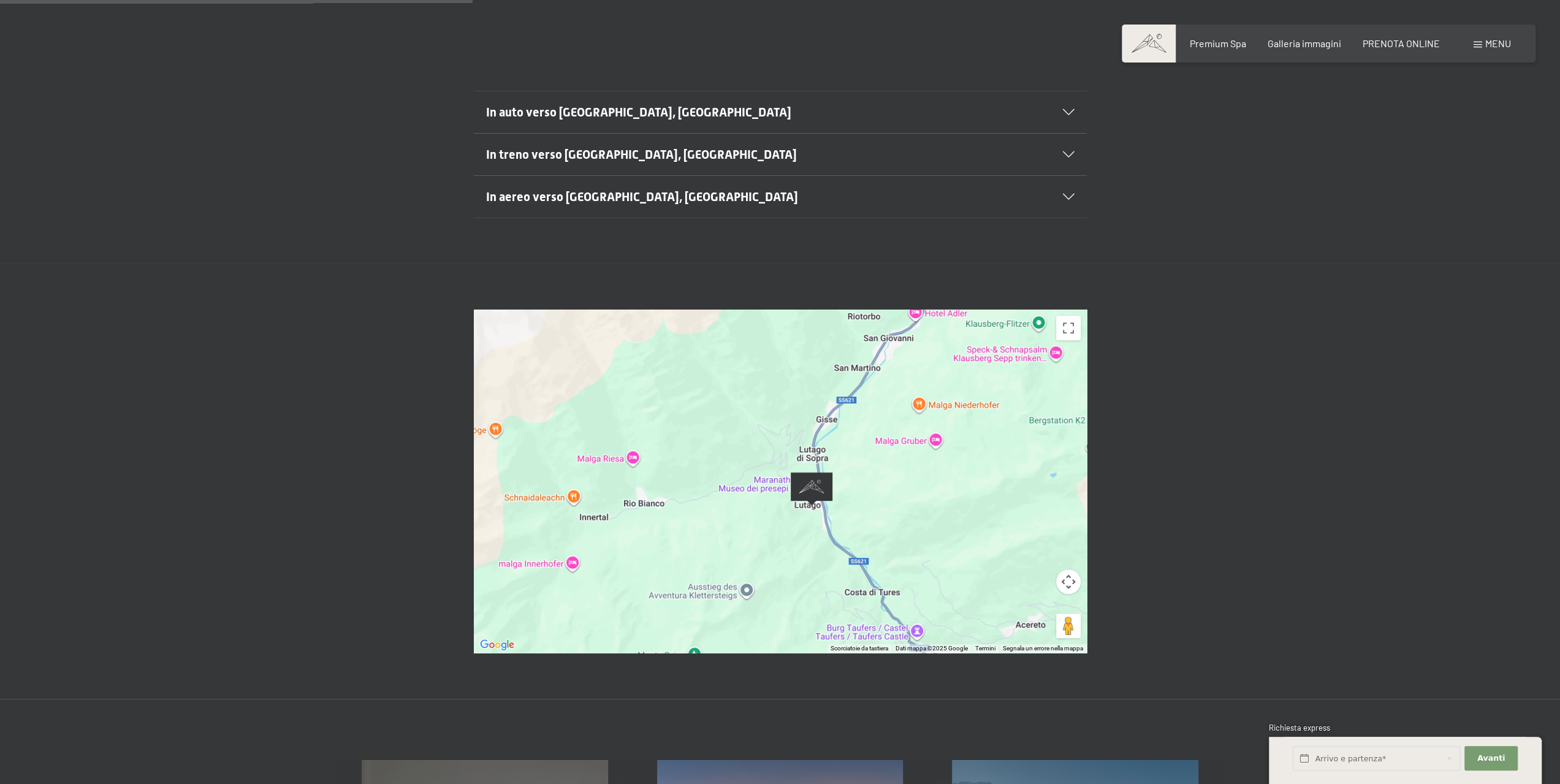
drag, startPoint x: 752, startPoint y: 379, endPoint x: 778, endPoint y: 295, distance: 87.9
click at [778, 309] on div at bounding box center [780, 481] width 613 height 343
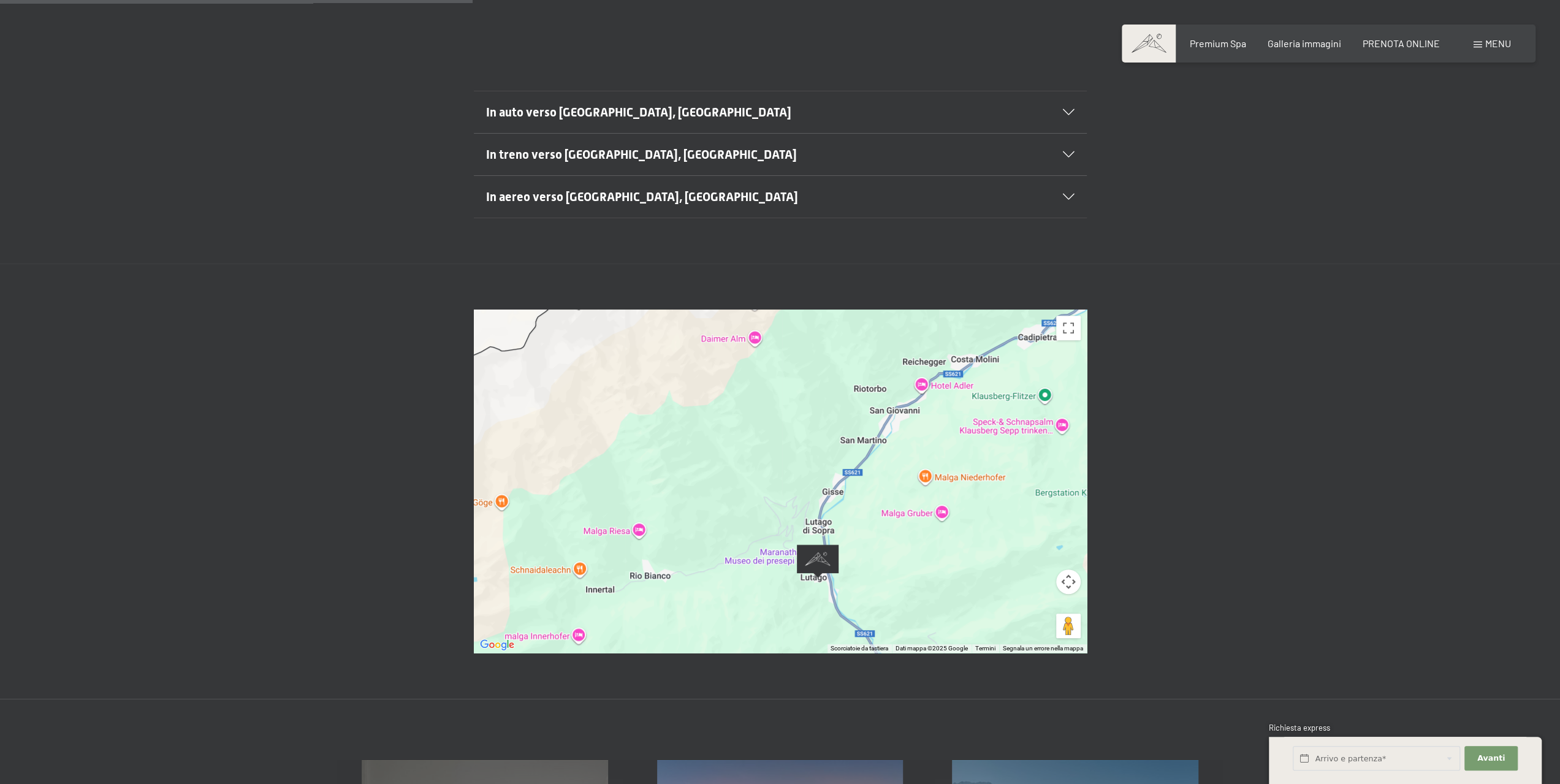
drag, startPoint x: 709, startPoint y: 522, endPoint x: 711, endPoint y: 588, distance: 66.0
click at [711, 589] on div at bounding box center [780, 481] width 613 height 343
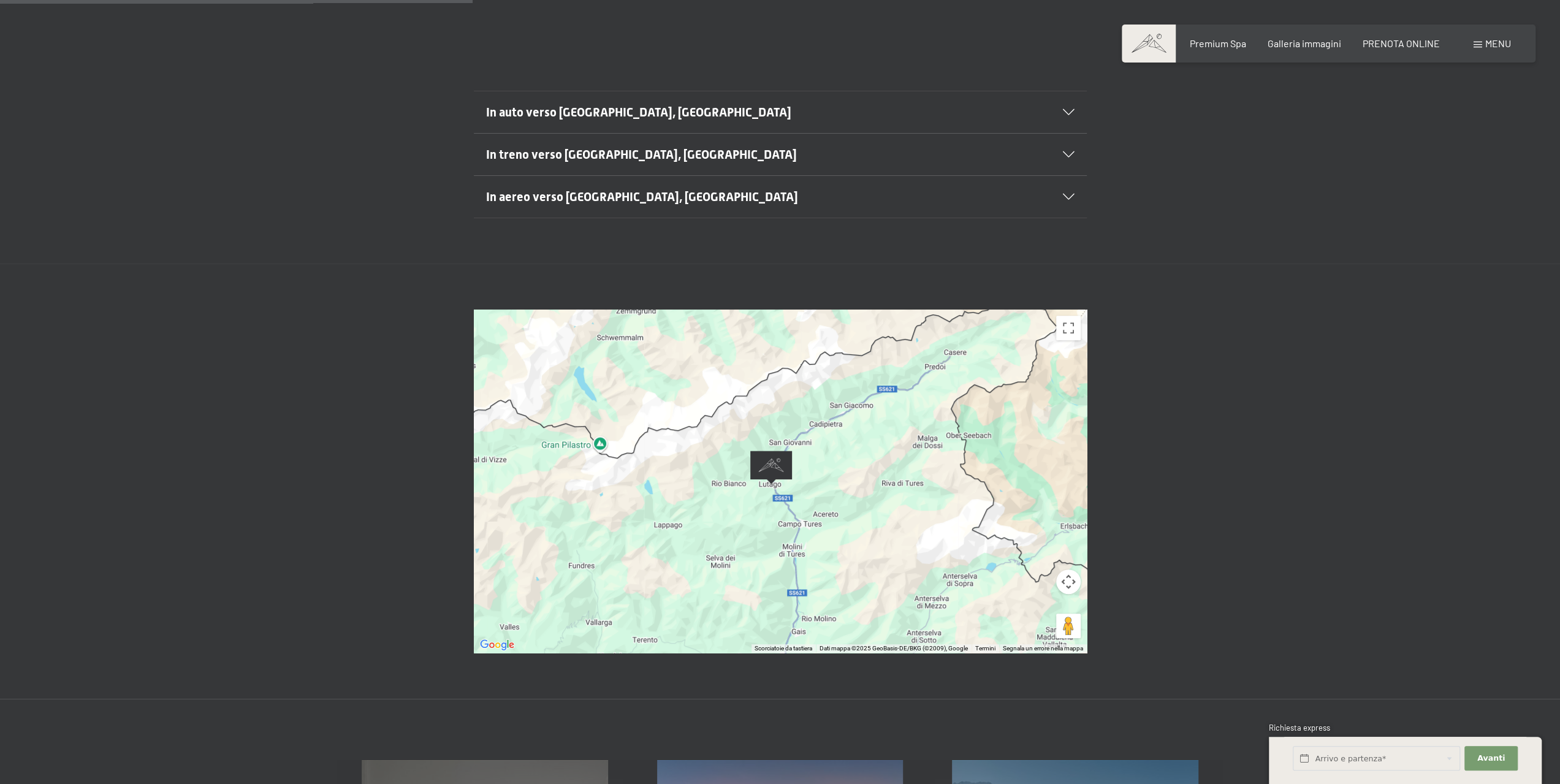
drag, startPoint x: 857, startPoint y: 526, endPoint x: 853, endPoint y: 388, distance: 138.1
click at [853, 388] on div at bounding box center [780, 481] width 613 height 343
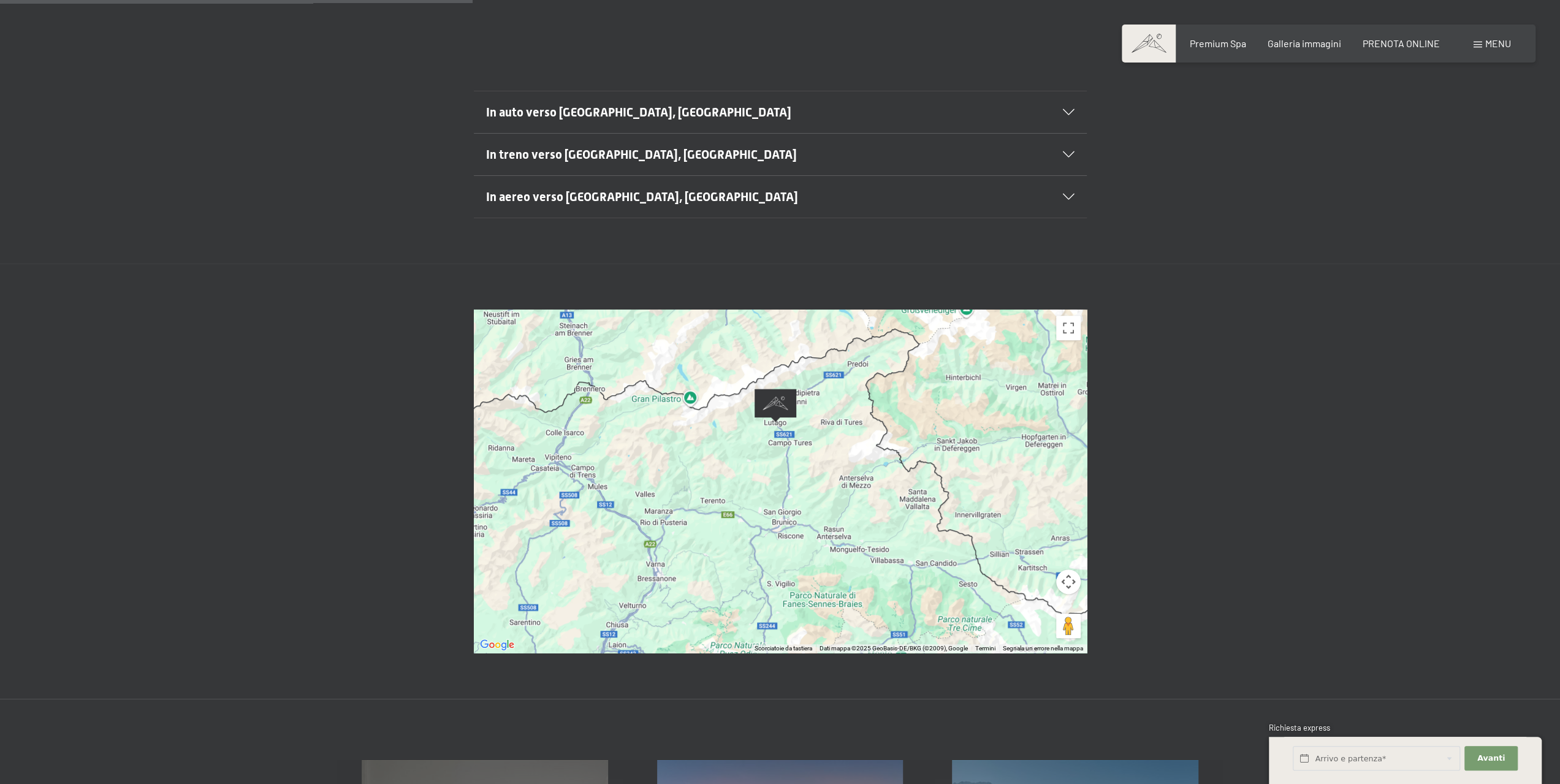
drag, startPoint x: 796, startPoint y: 317, endPoint x: 800, endPoint y: 391, distance: 74.1
click at [800, 391] on div at bounding box center [780, 481] width 613 height 343
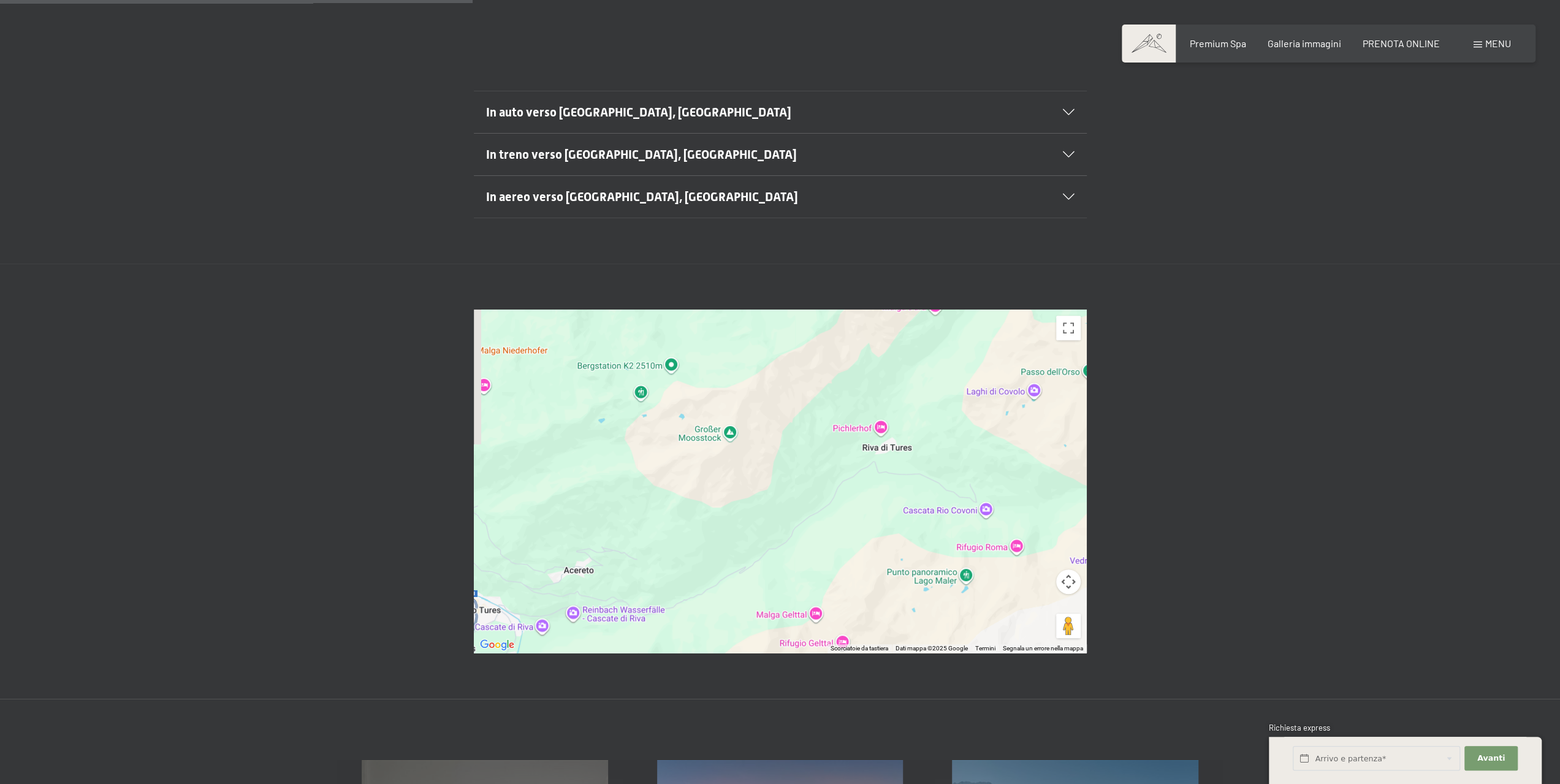
drag, startPoint x: 771, startPoint y: 352, endPoint x: 831, endPoint y: 446, distance: 111.5
click at [811, 442] on div at bounding box center [780, 481] width 613 height 343
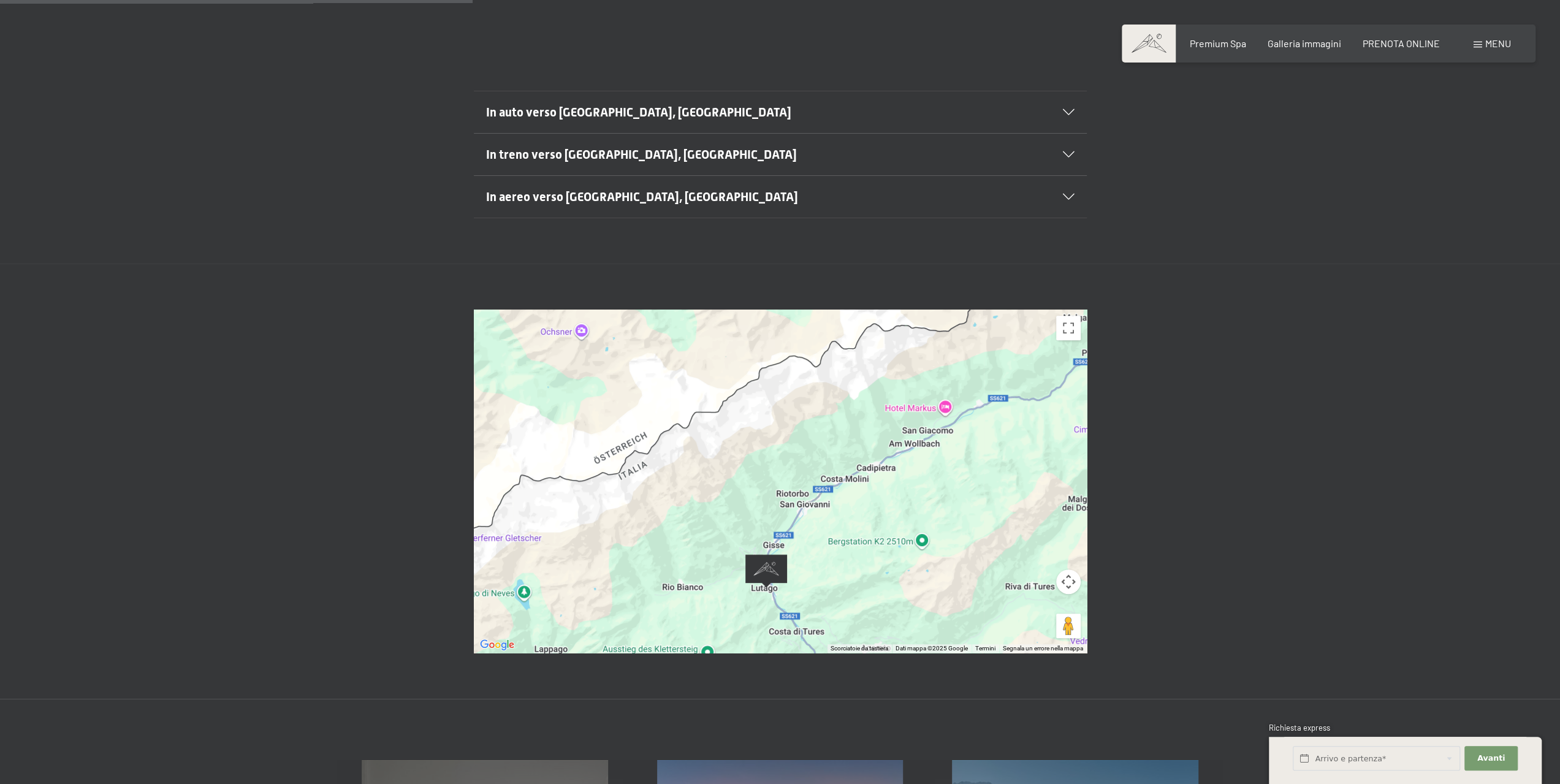
click at [1062, 109] on div at bounding box center [1060, 112] width 27 height 6
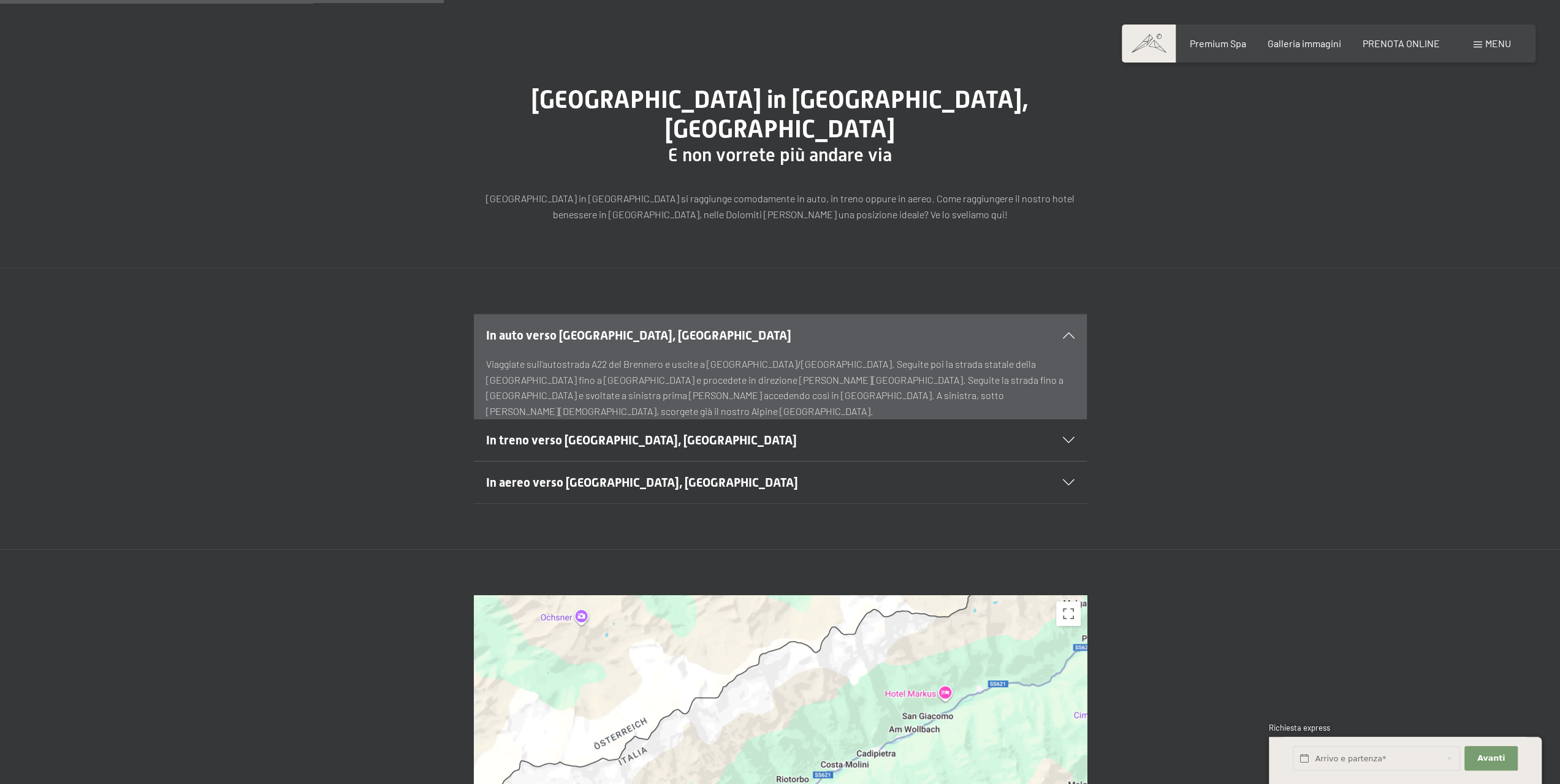
scroll to position [0, 0]
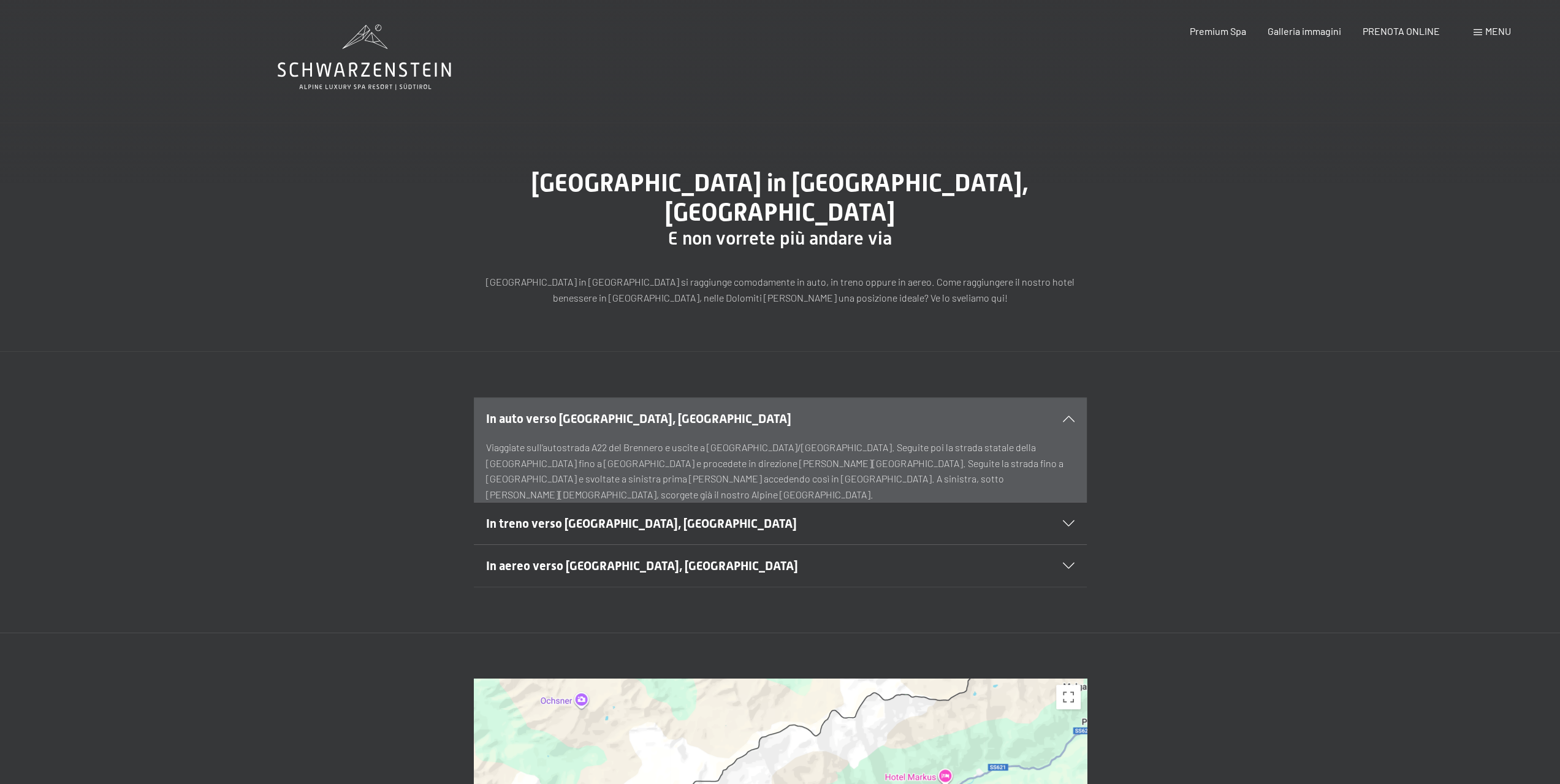
click at [371, 73] on icon at bounding box center [364, 57] width 174 height 65
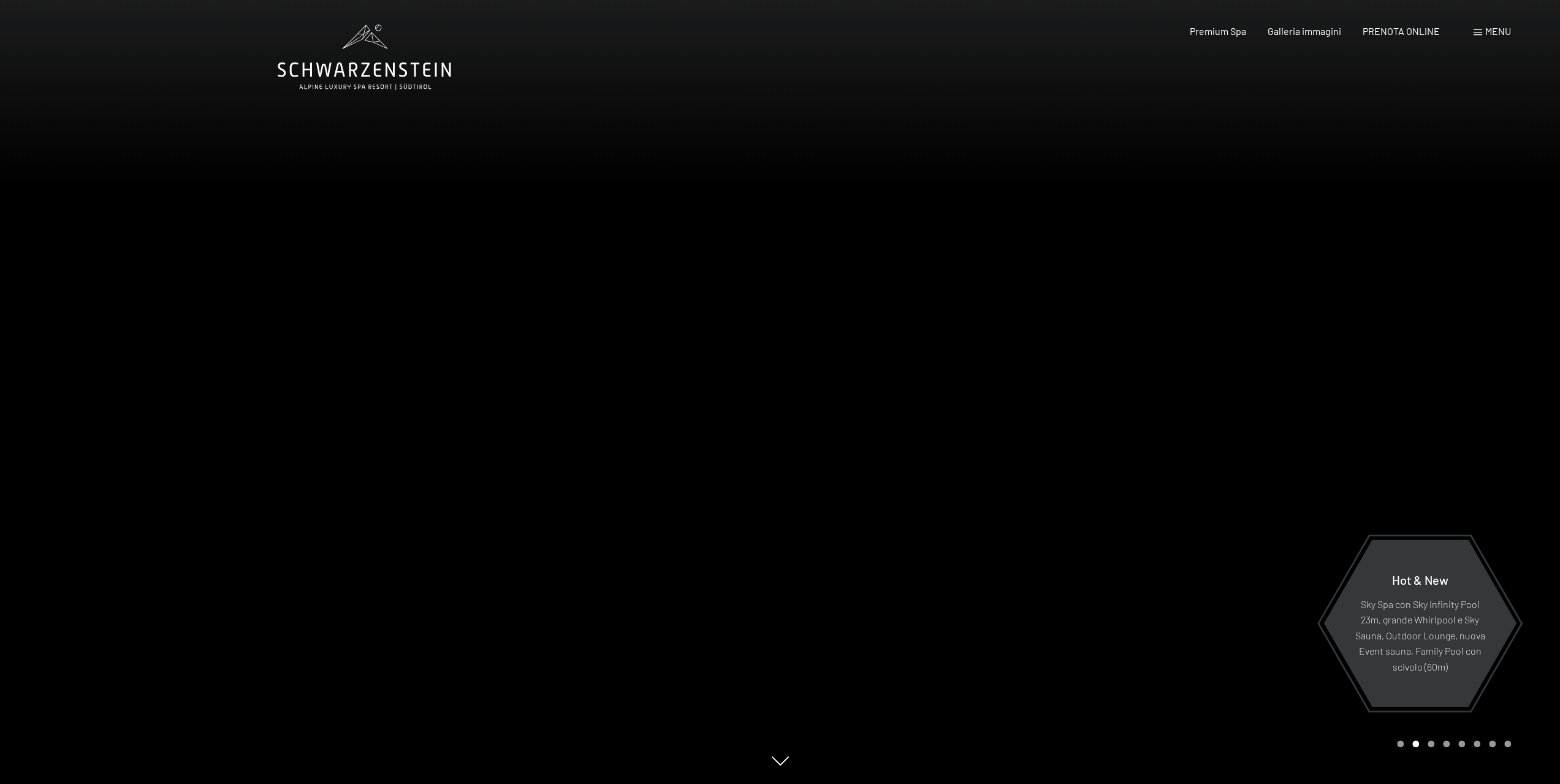
click at [1372, 366] on div at bounding box center [1170, 392] width 780 height 784
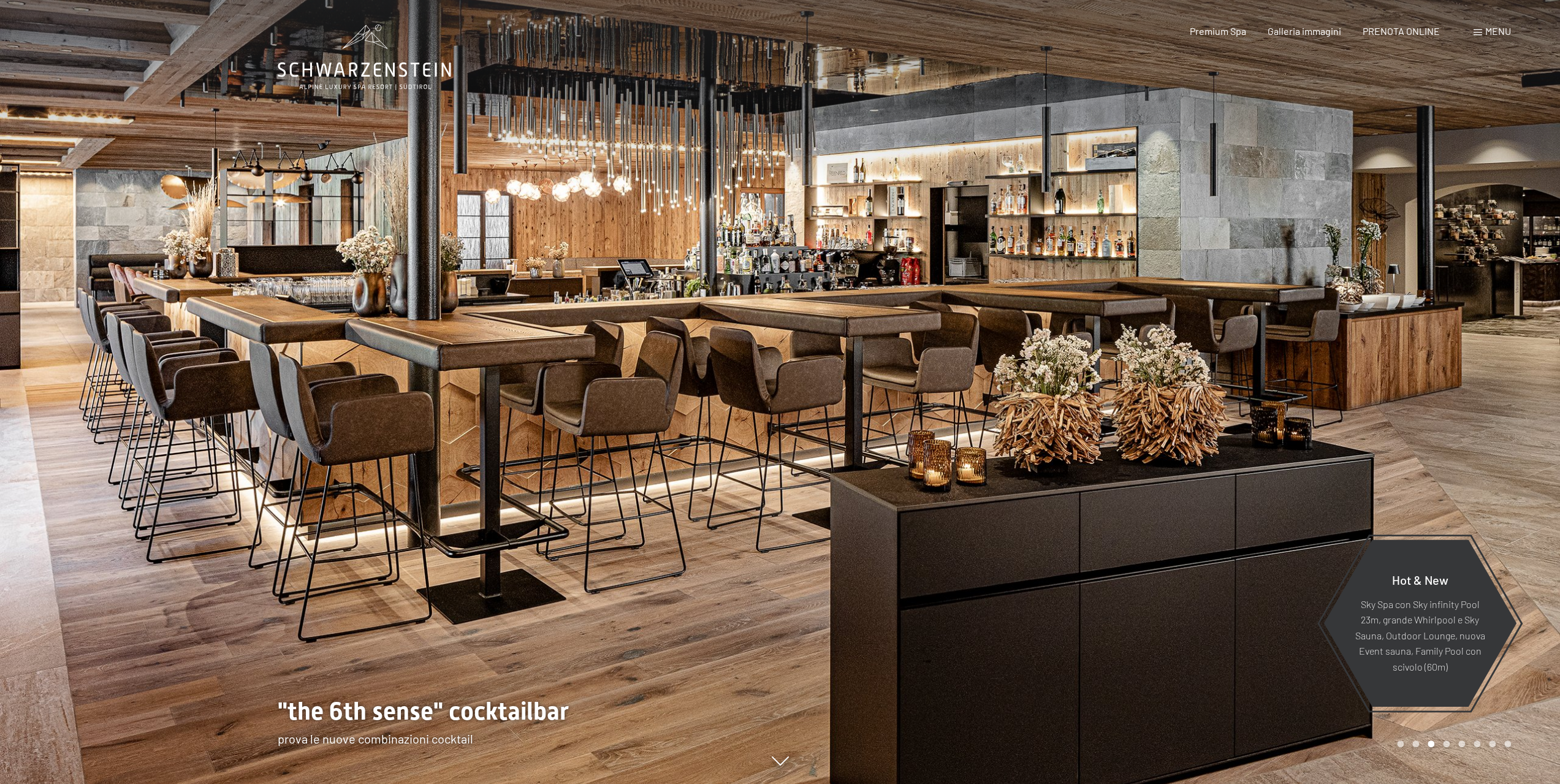
click at [1373, 363] on div at bounding box center [1170, 392] width 780 height 784
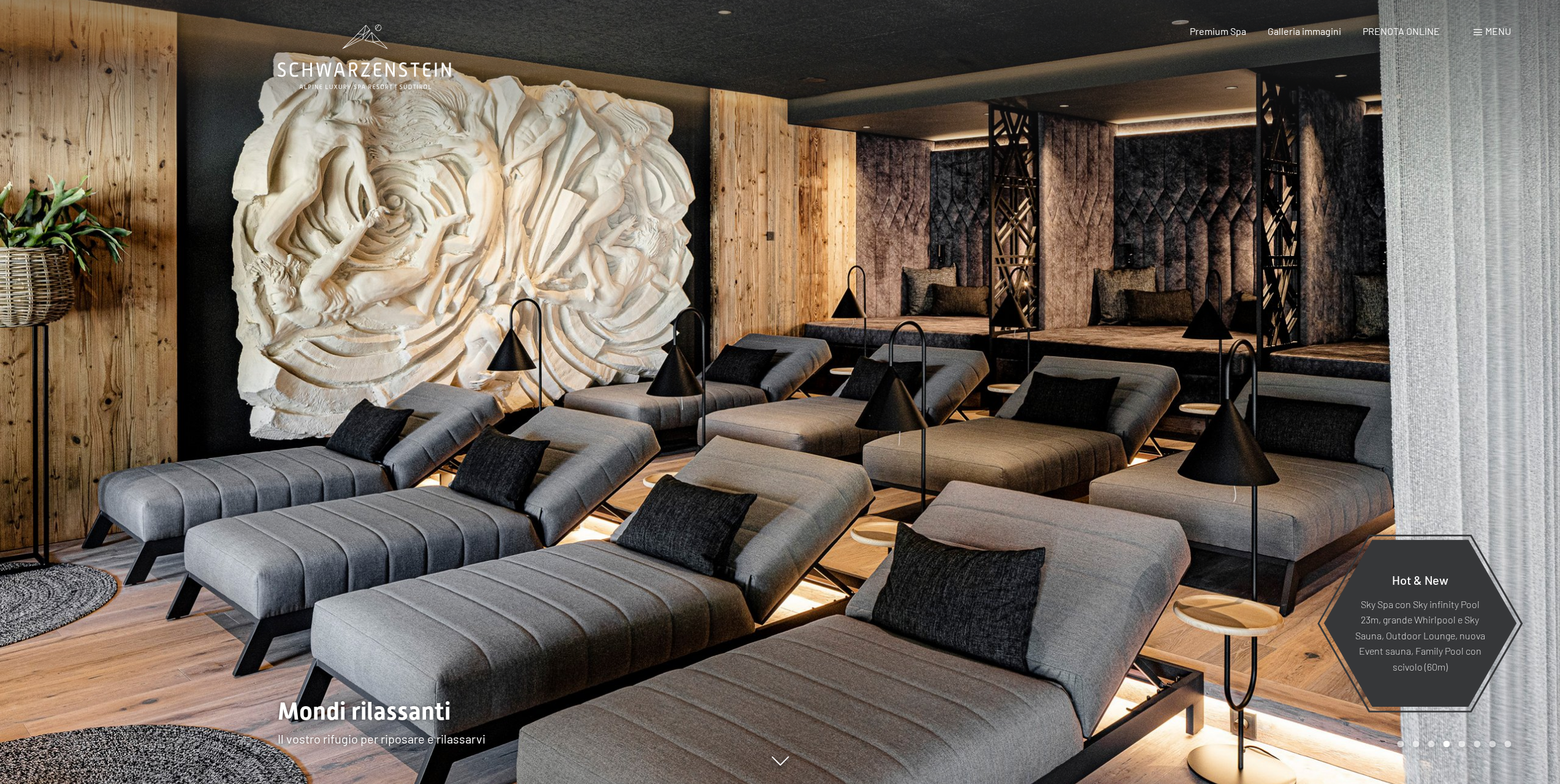
click at [1373, 363] on div at bounding box center [1170, 392] width 780 height 784
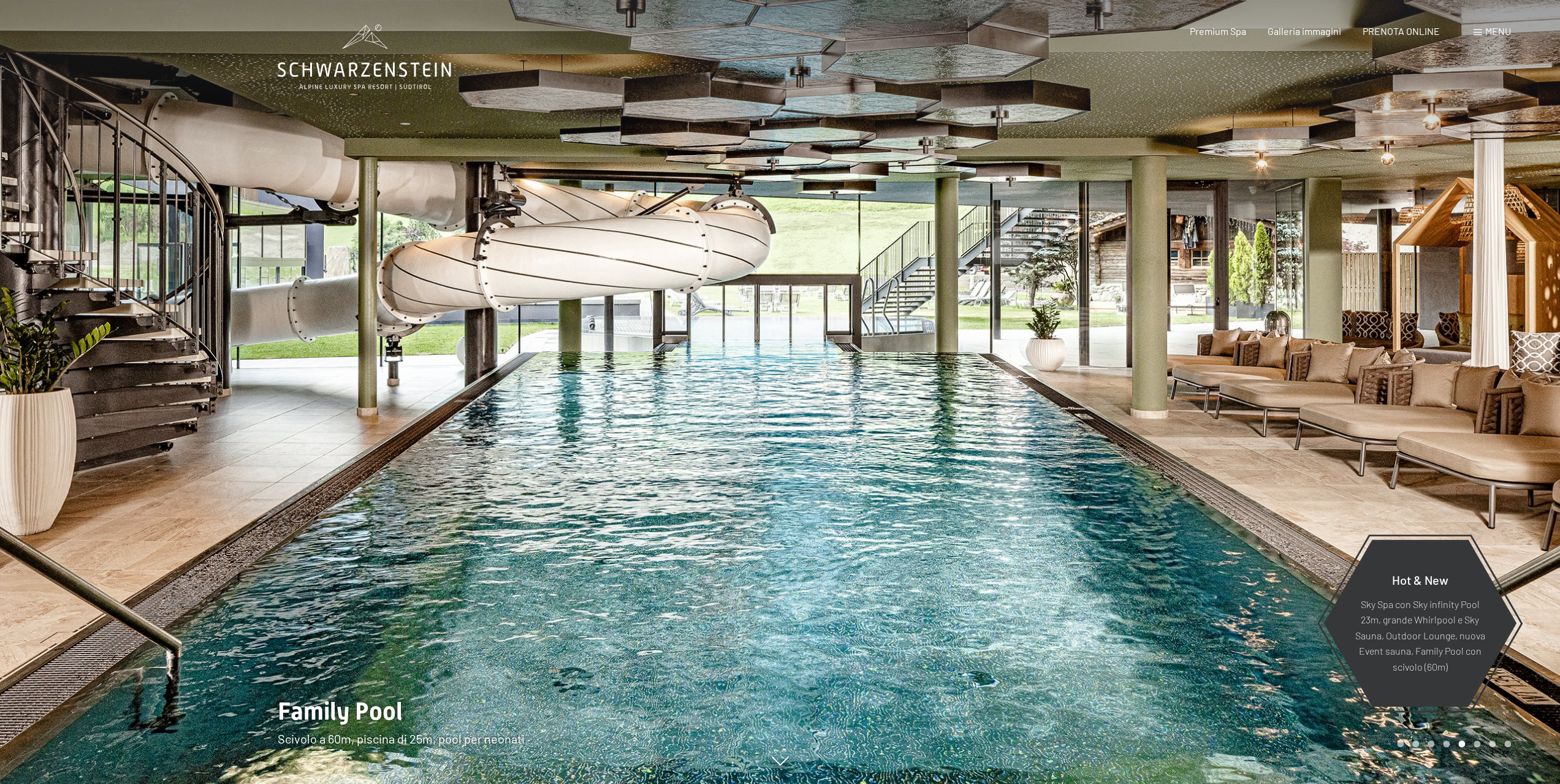
click at [1373, 362] on div at bounding box center [1170, 392] width 780 height 784
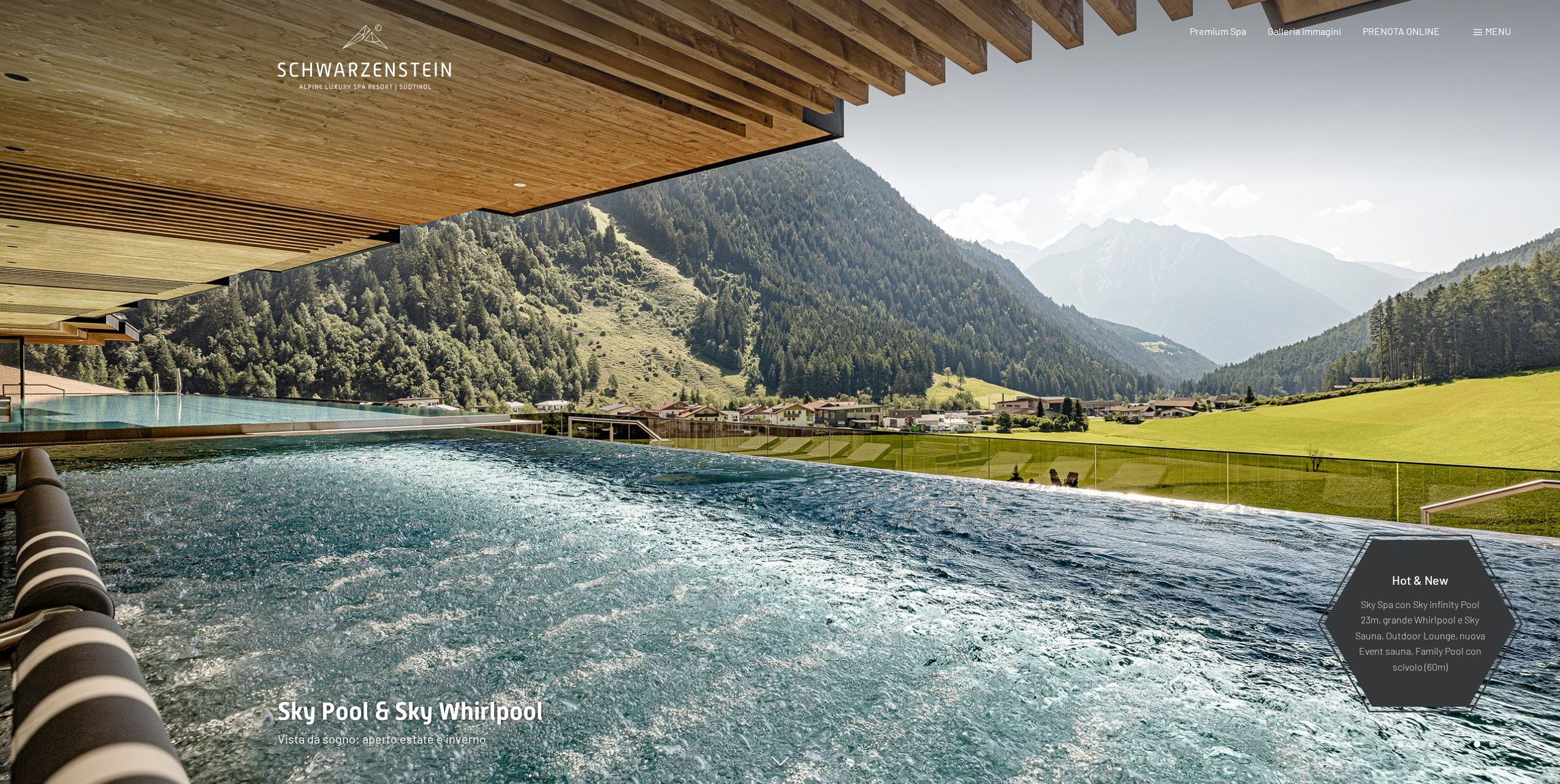
click at [1373, 360] on div at bounding box center [1170, 392] width 780 height 784
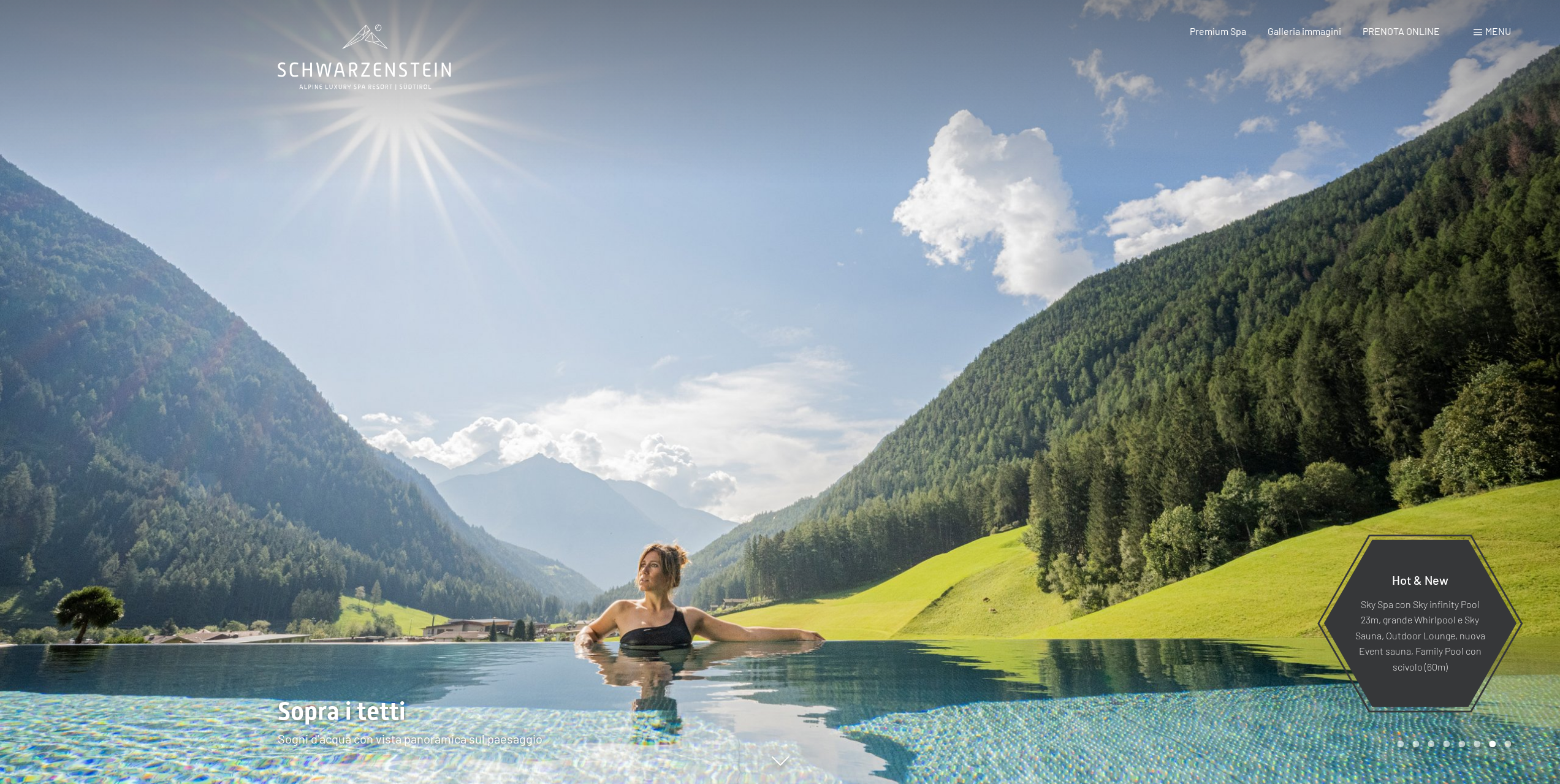
click at [1373, 360] on div at bounding box center [1170, 392] width 780 height 784
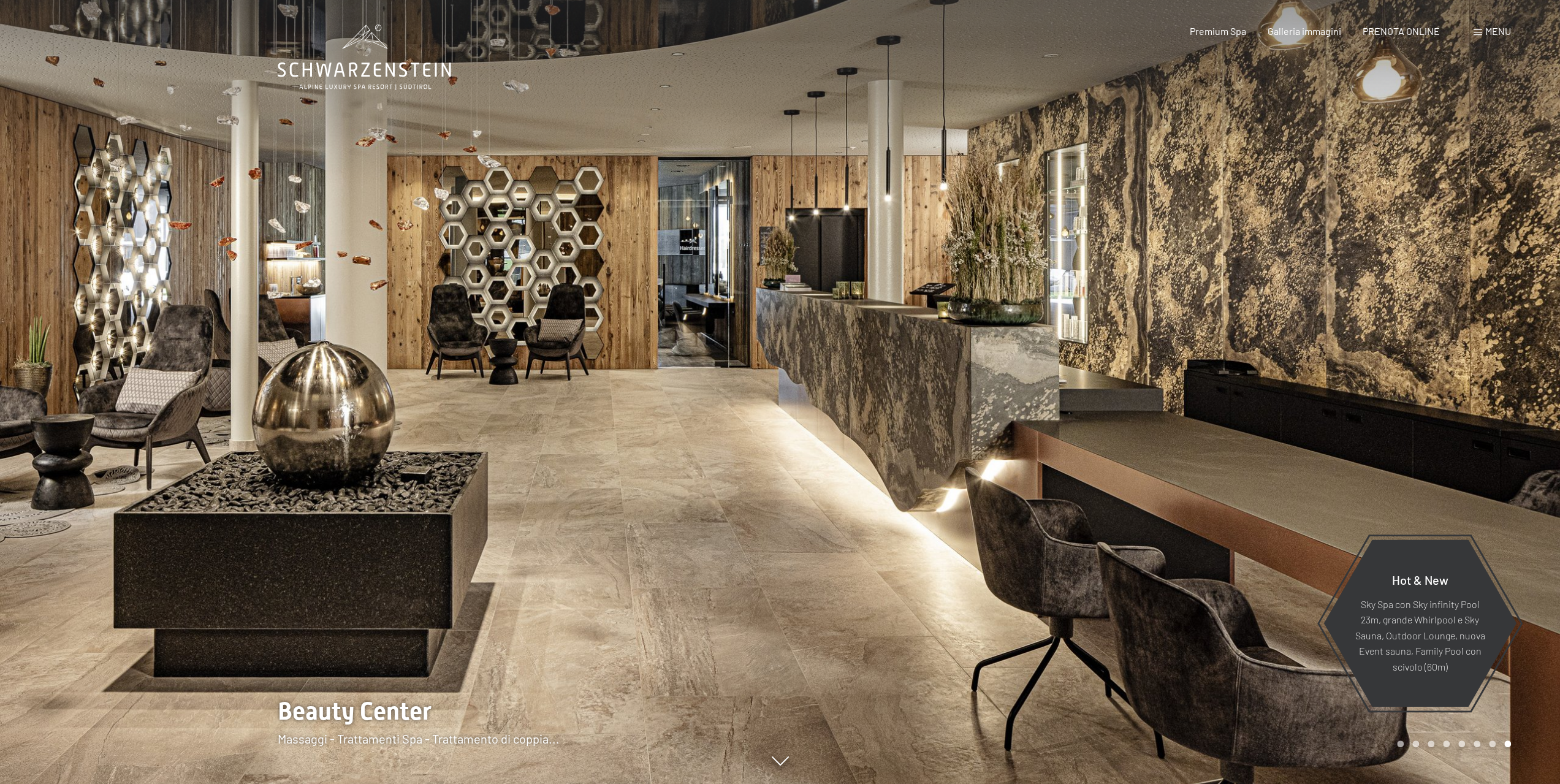
click at [1373, 359] on div at bounding box center [1170, 392] width 780 height 784
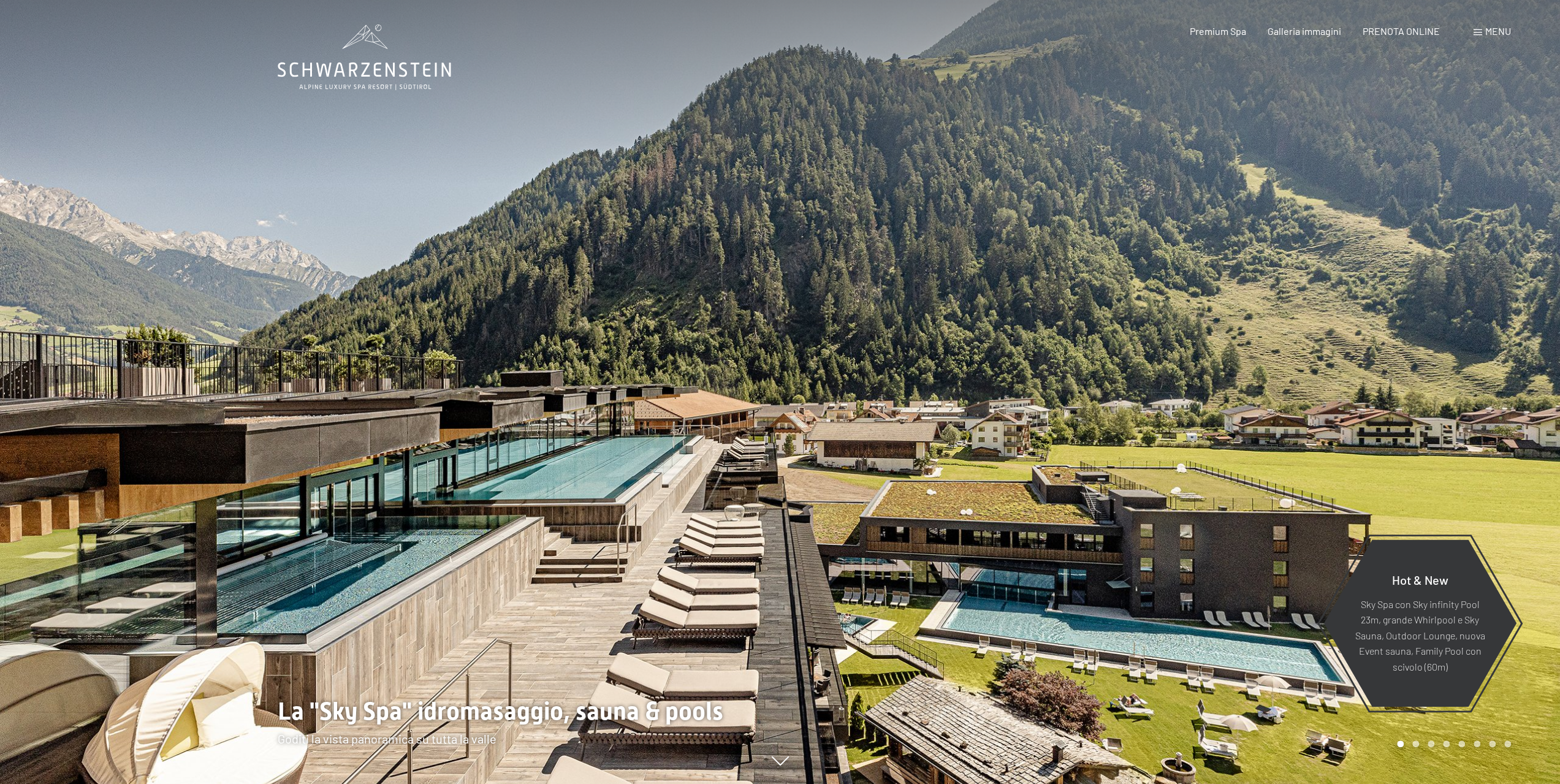
click at [1373, 358] on div at bounding box center [1170, 392] width 780 height 784
